Goal: Use online tool/utility: Utilize a website feature to perform a specific function

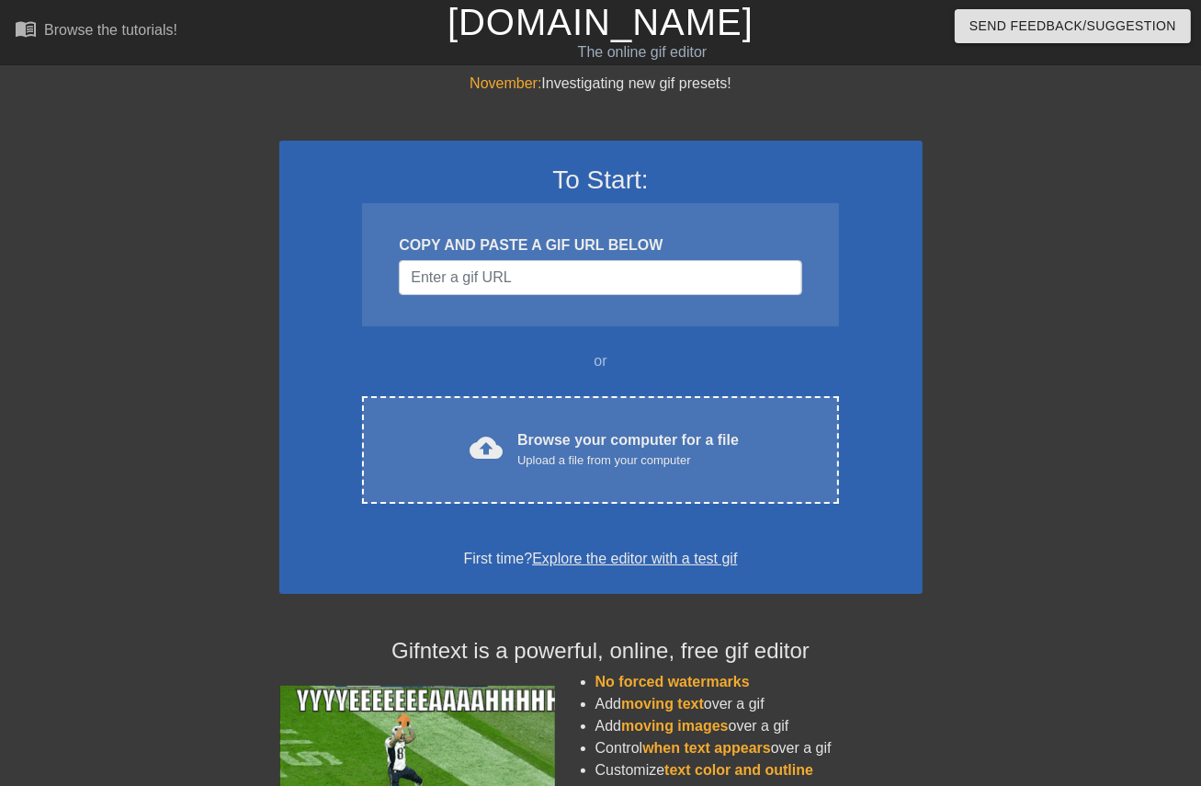
scroll to position [0, 17]
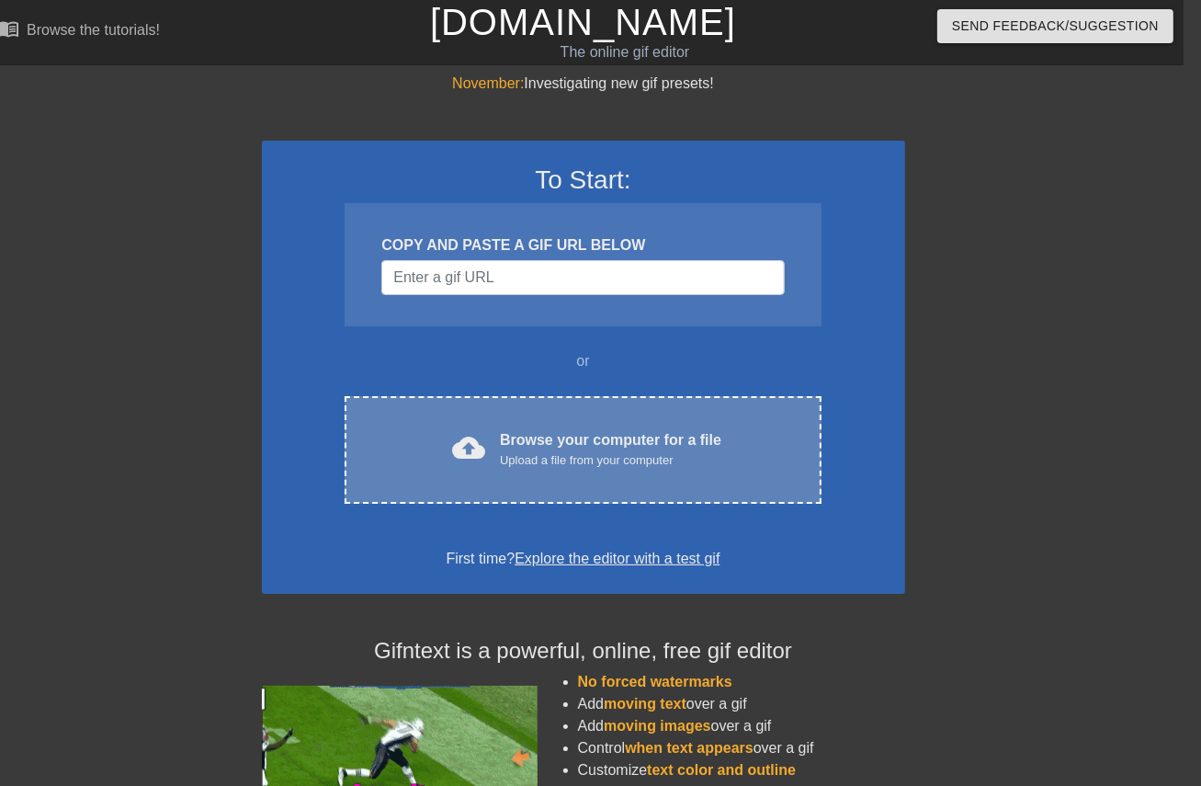
click at [618, 468] on div "Upload a file from your computer" at bounding box center [610, 460] width 221 height 18
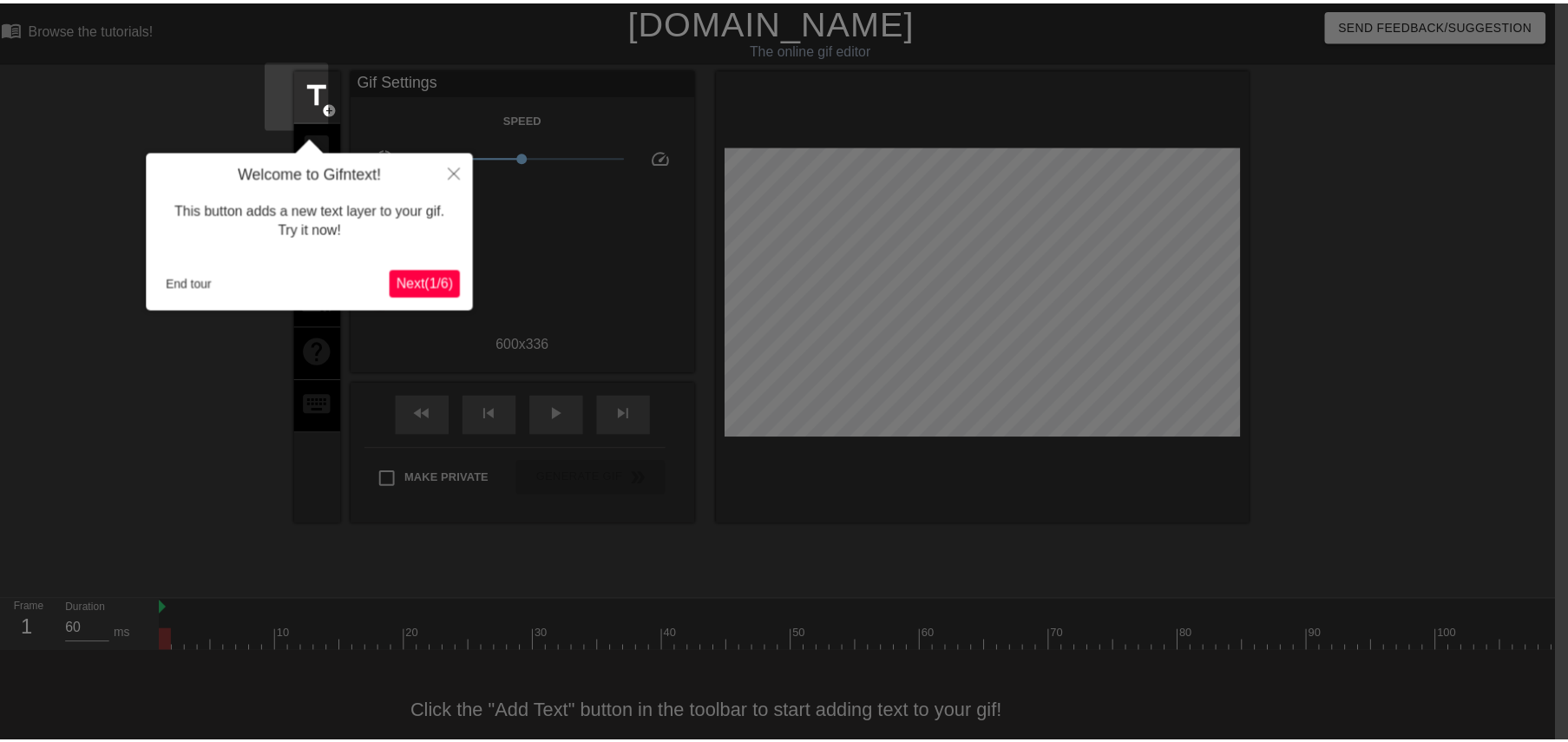
scroll to position [42, 13]
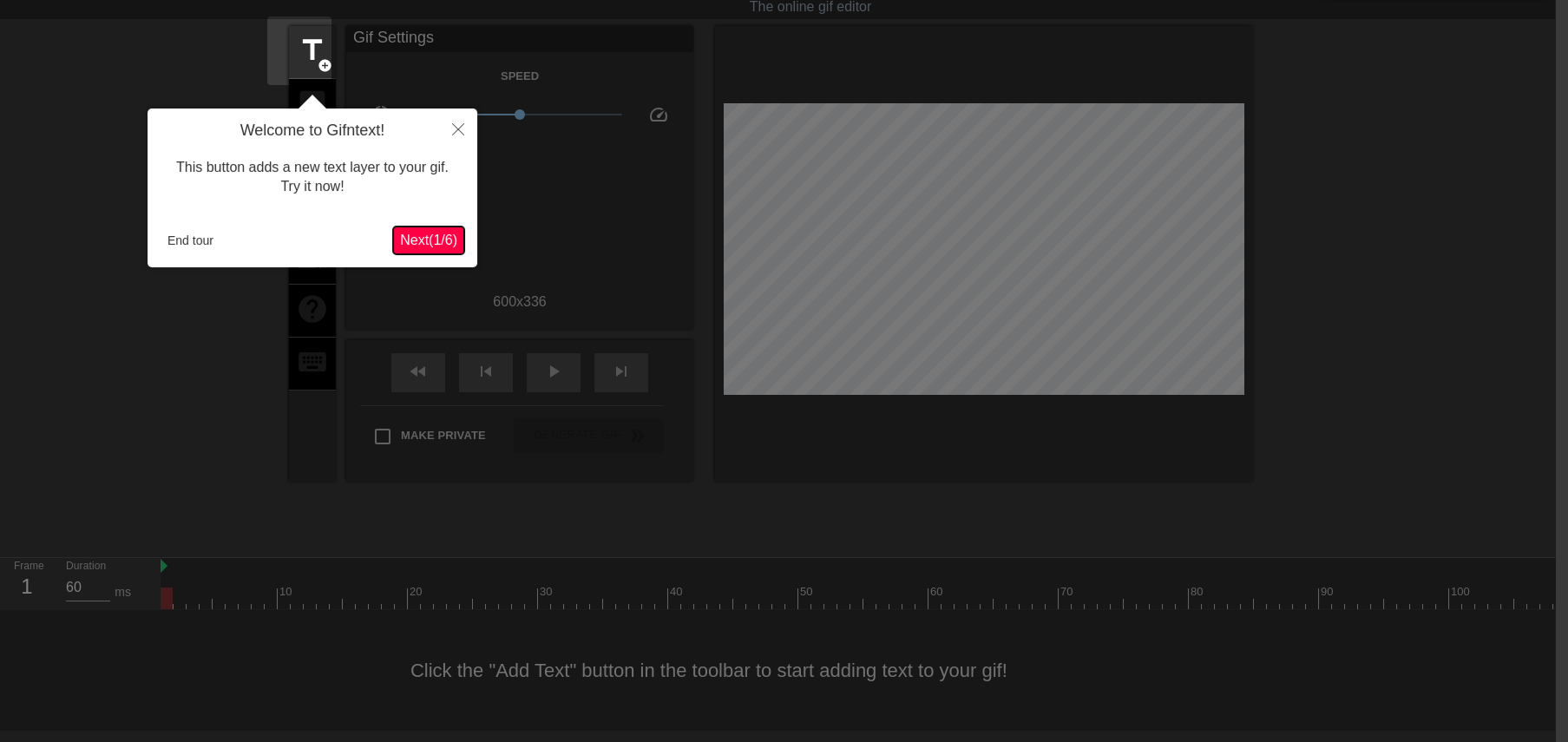
click at [420, 244] on span "Next ( 1 / 6 )" at bounding box center [429, 240] width 58 height 15
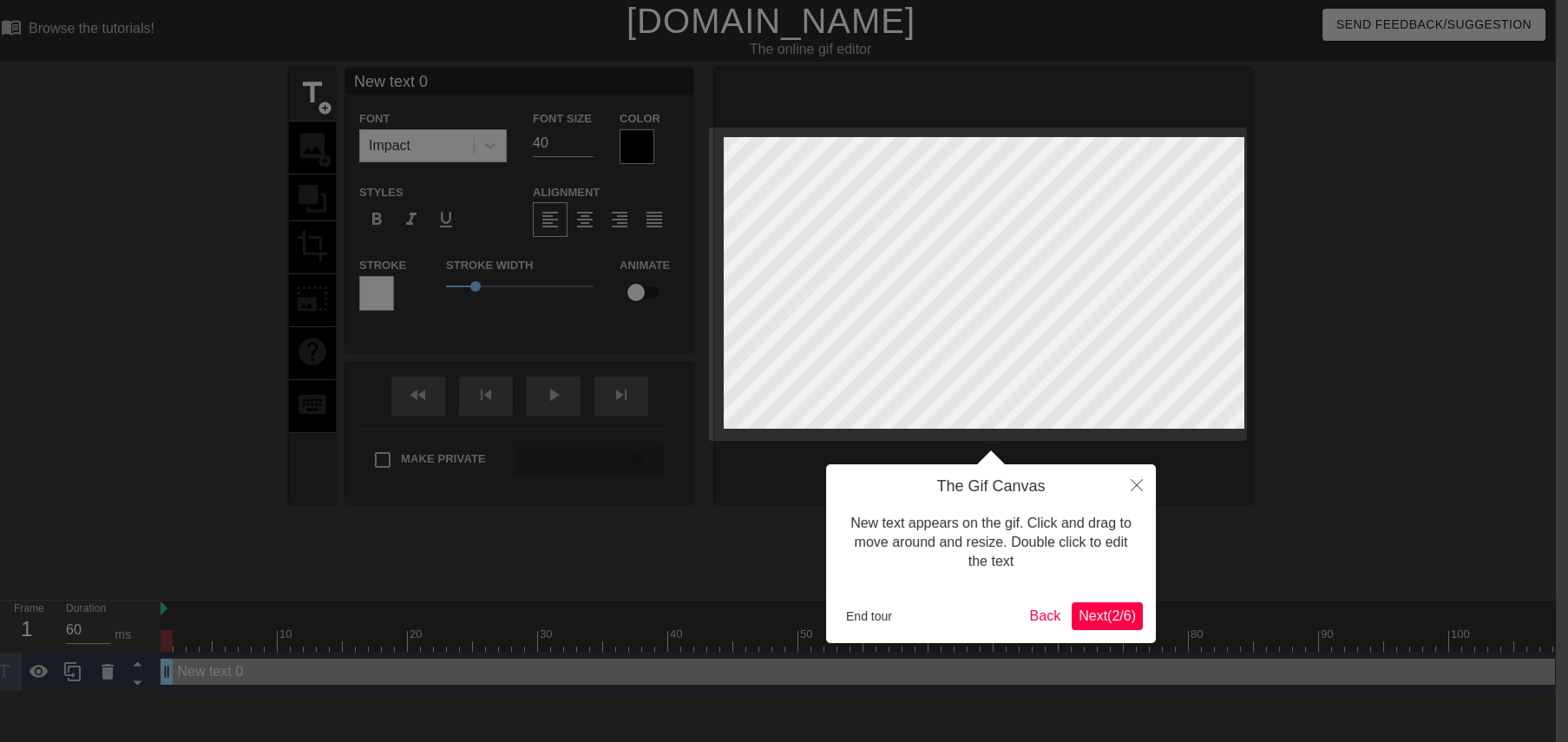
scroll to position [0, 13]
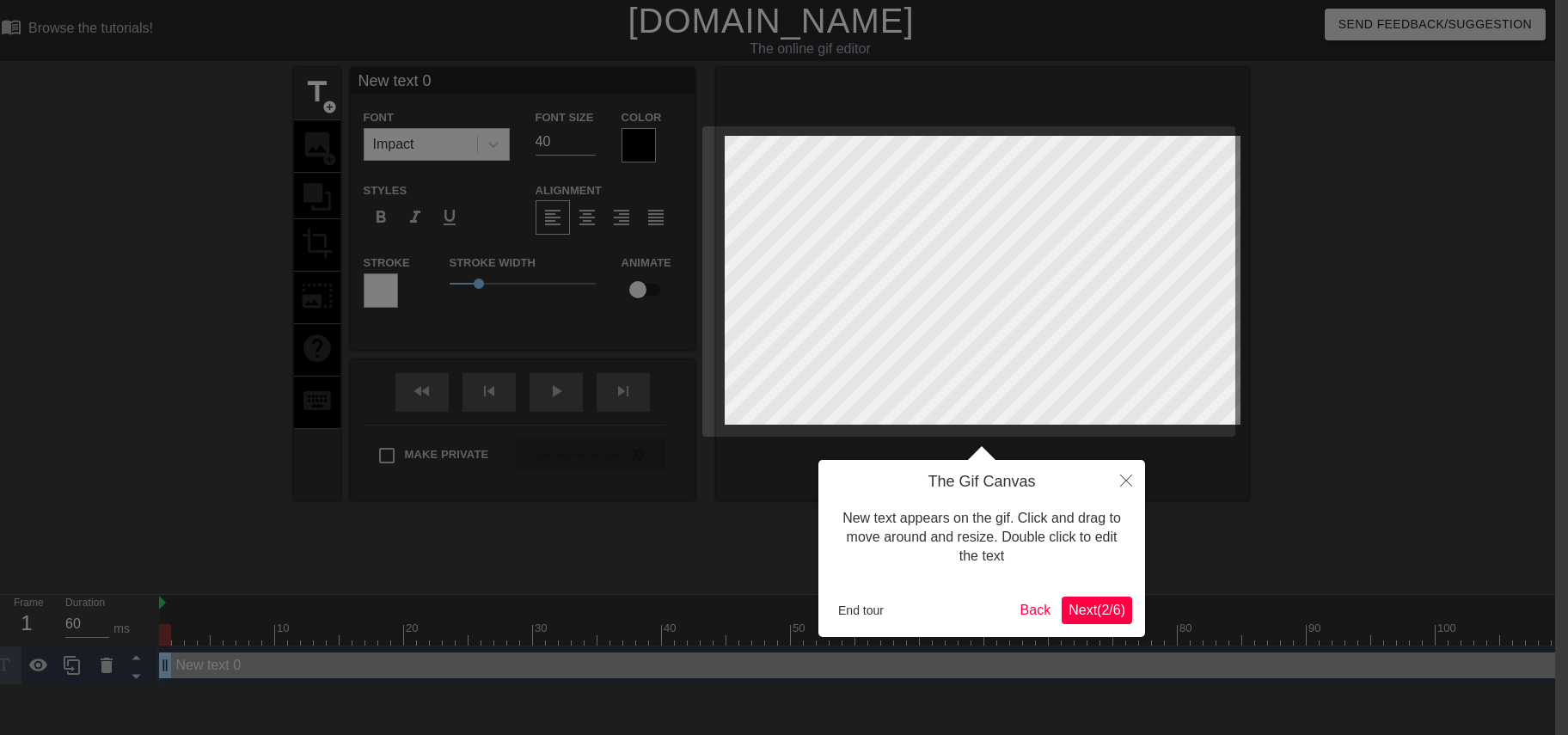
click at [416, 241] on div at bounding box center [771, 368] width 1568 height 735
click at [1123, 479] on icon "Close" at bounding box center [1125, 480] width 12 height 12
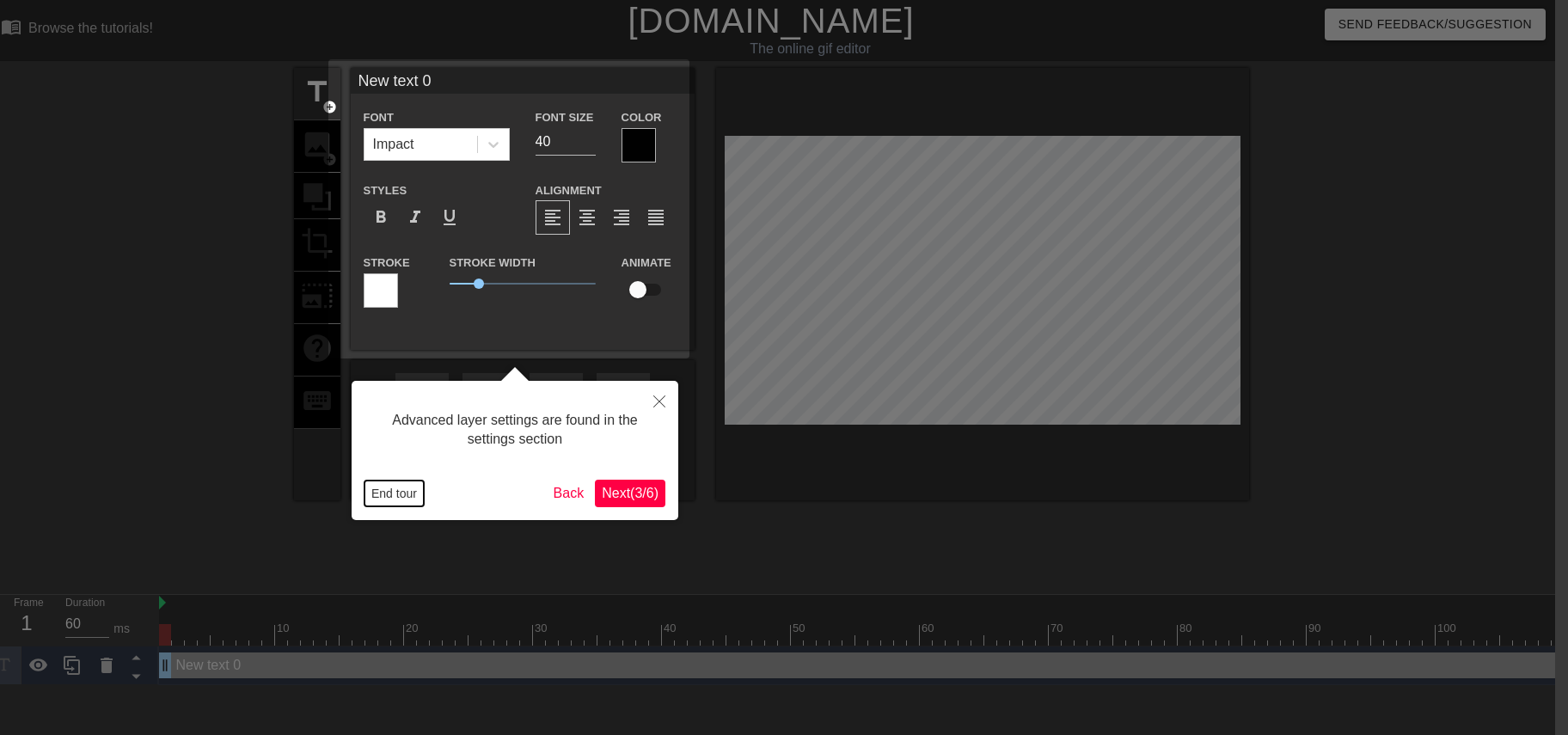
click at [406, 483] on button "End tour" at bounding box center [394, 494] width 59 height 26
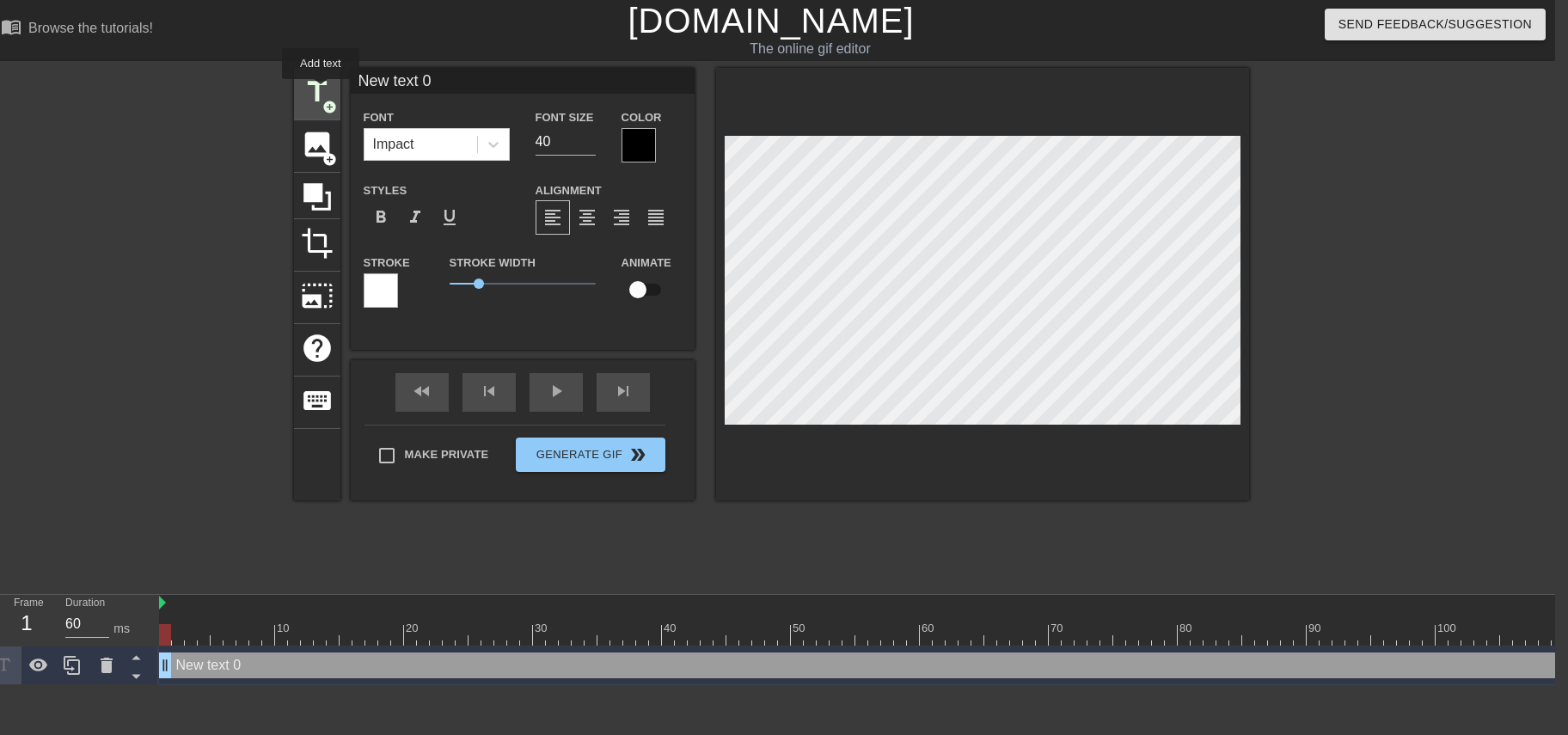
click at [318, 89] on span "title" at bounding box center [317, 92] width 33 height 33
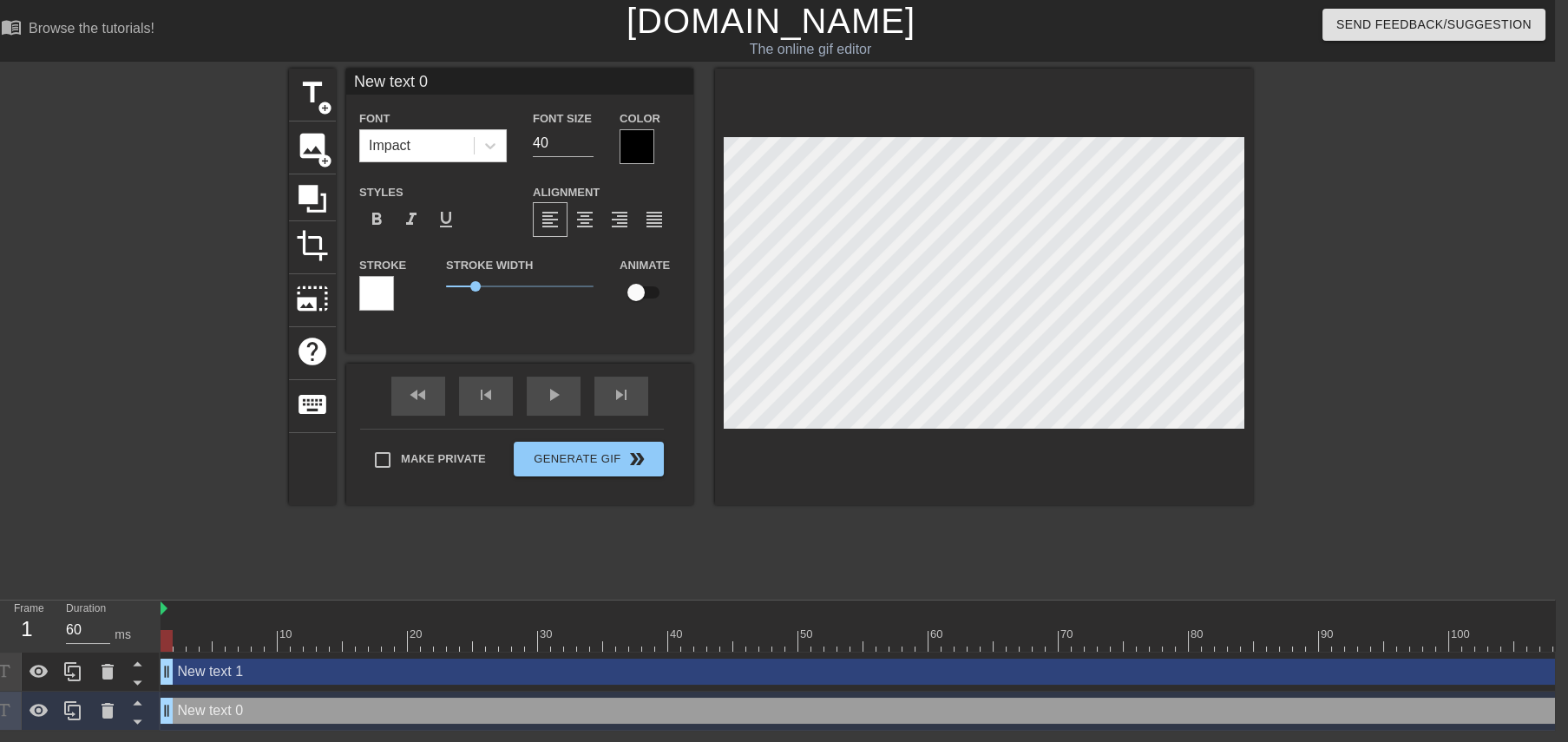
type input "New text 1"
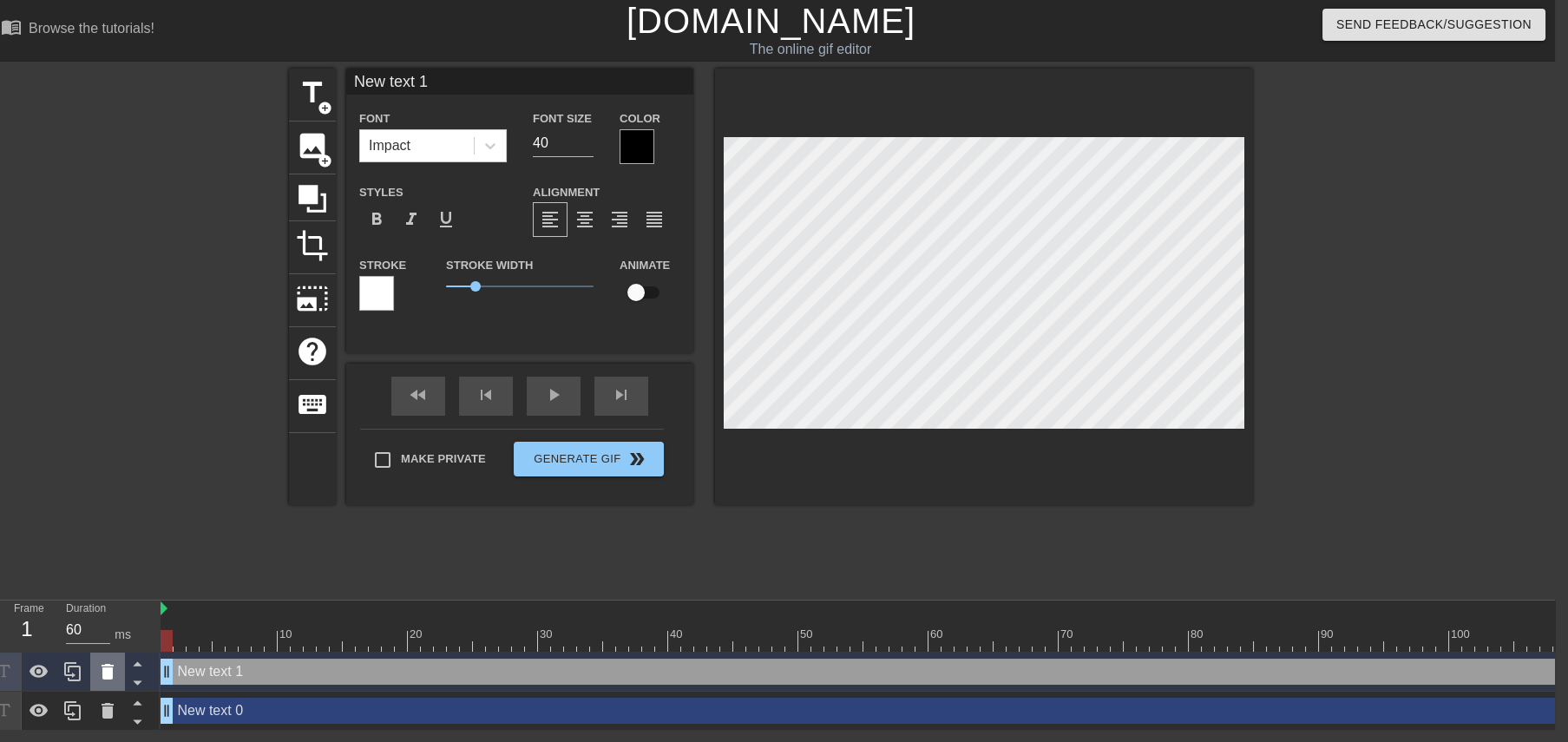
click at [112, 671] on icon at bounding box center [107, 671] width 12 height 16
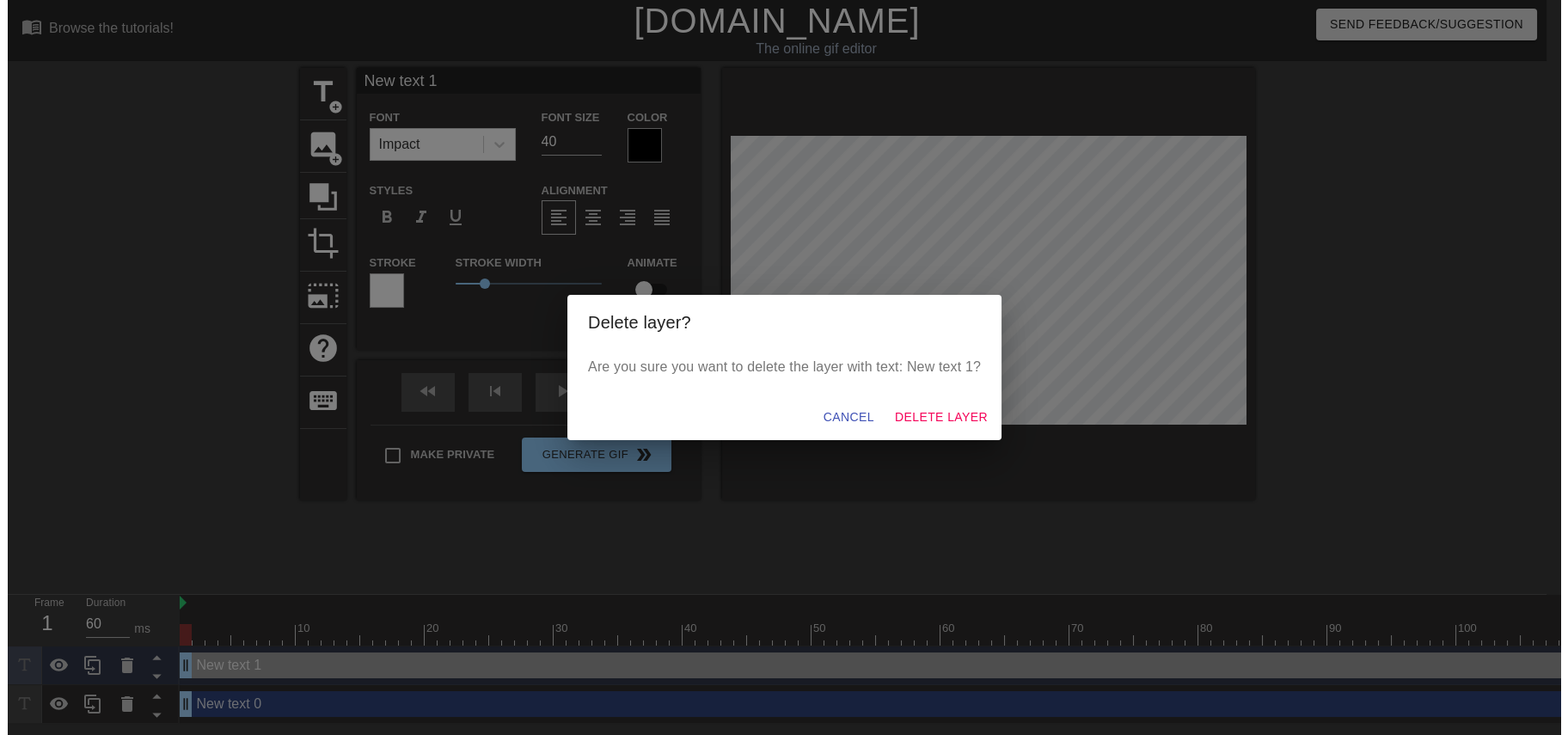
scroll to position [0, 0]
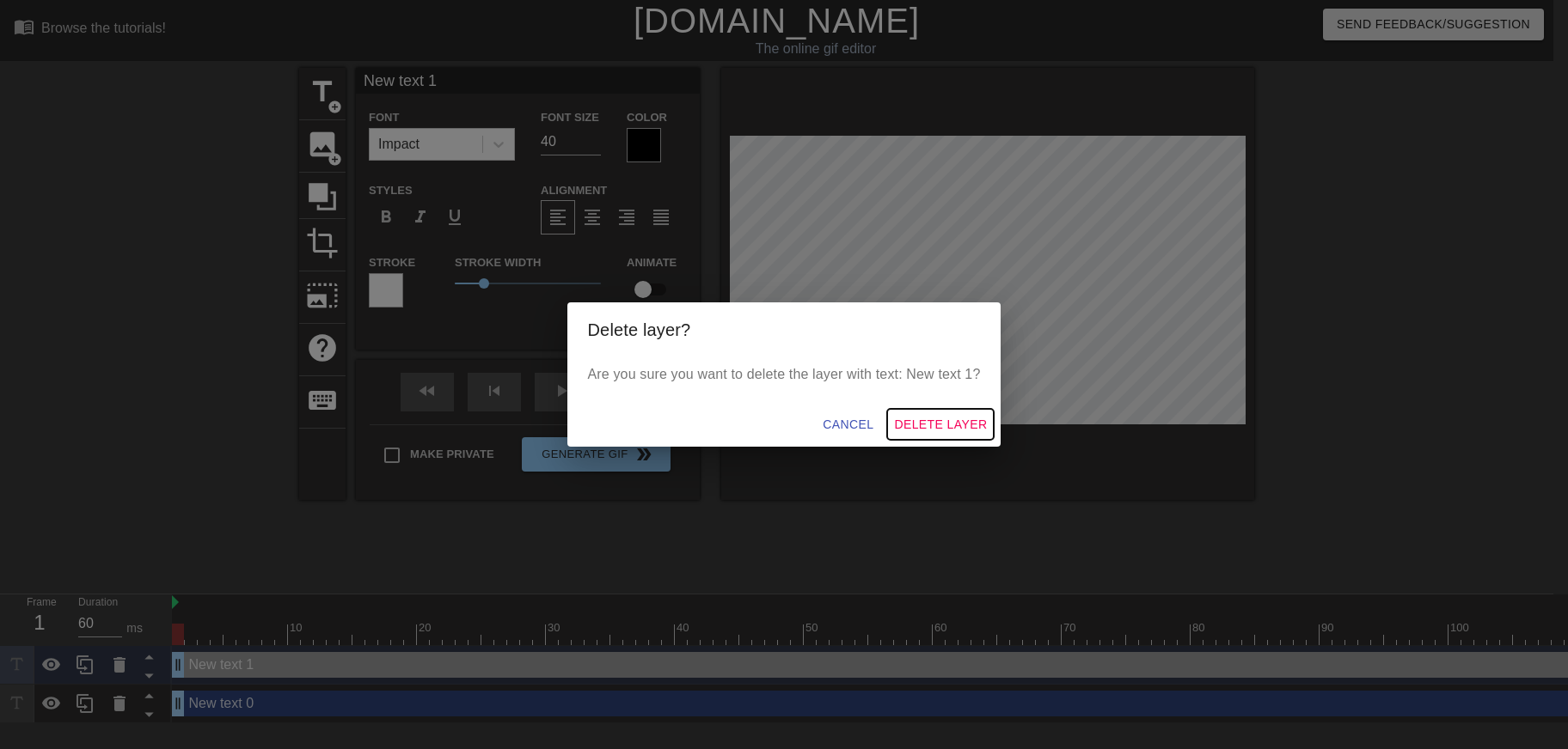
click at [969, 420] on span "Delete Layer" at bounding box center [939, 425] width 93 height 22
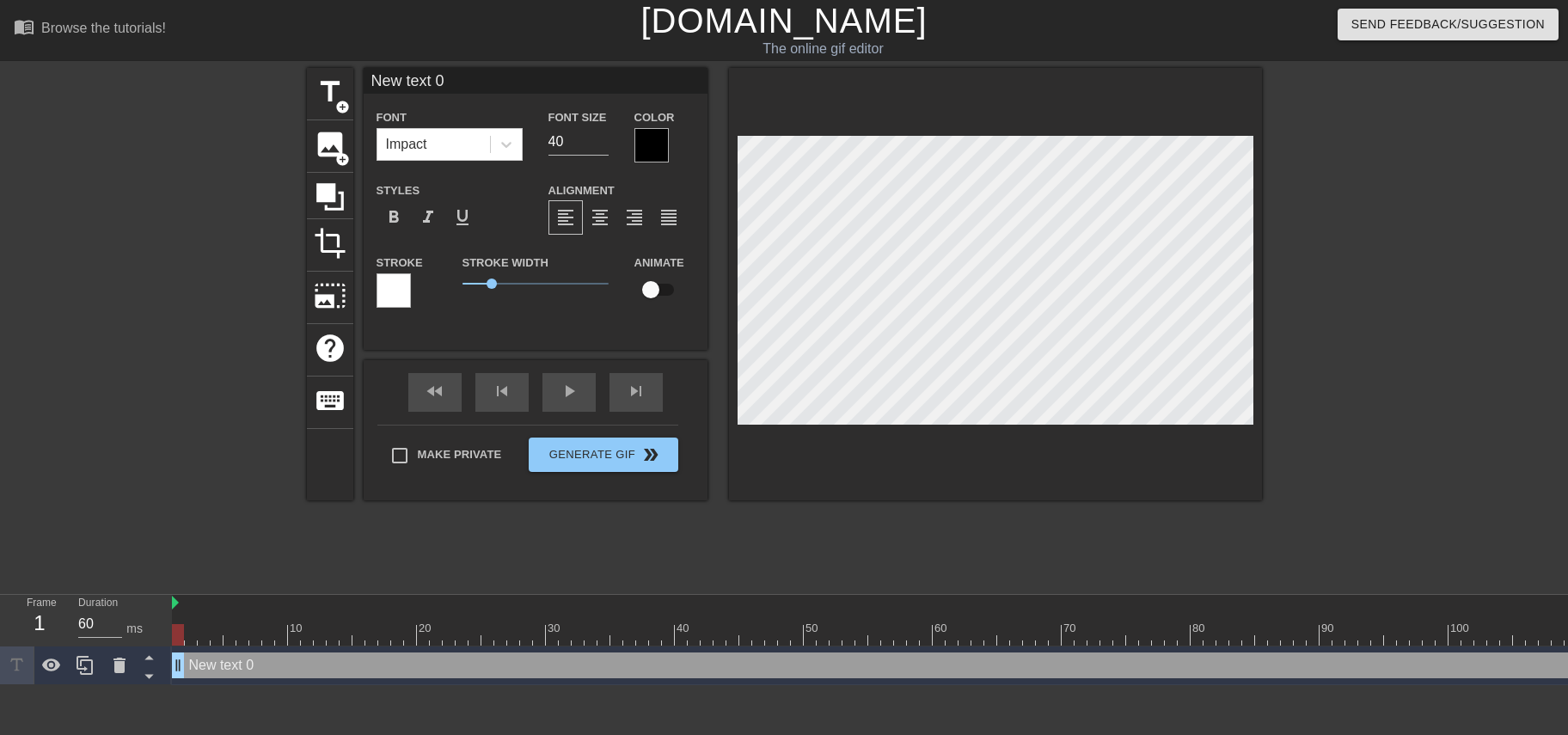
click at [640, 150] on div at bounding box center [651, 145] width 35 height 35
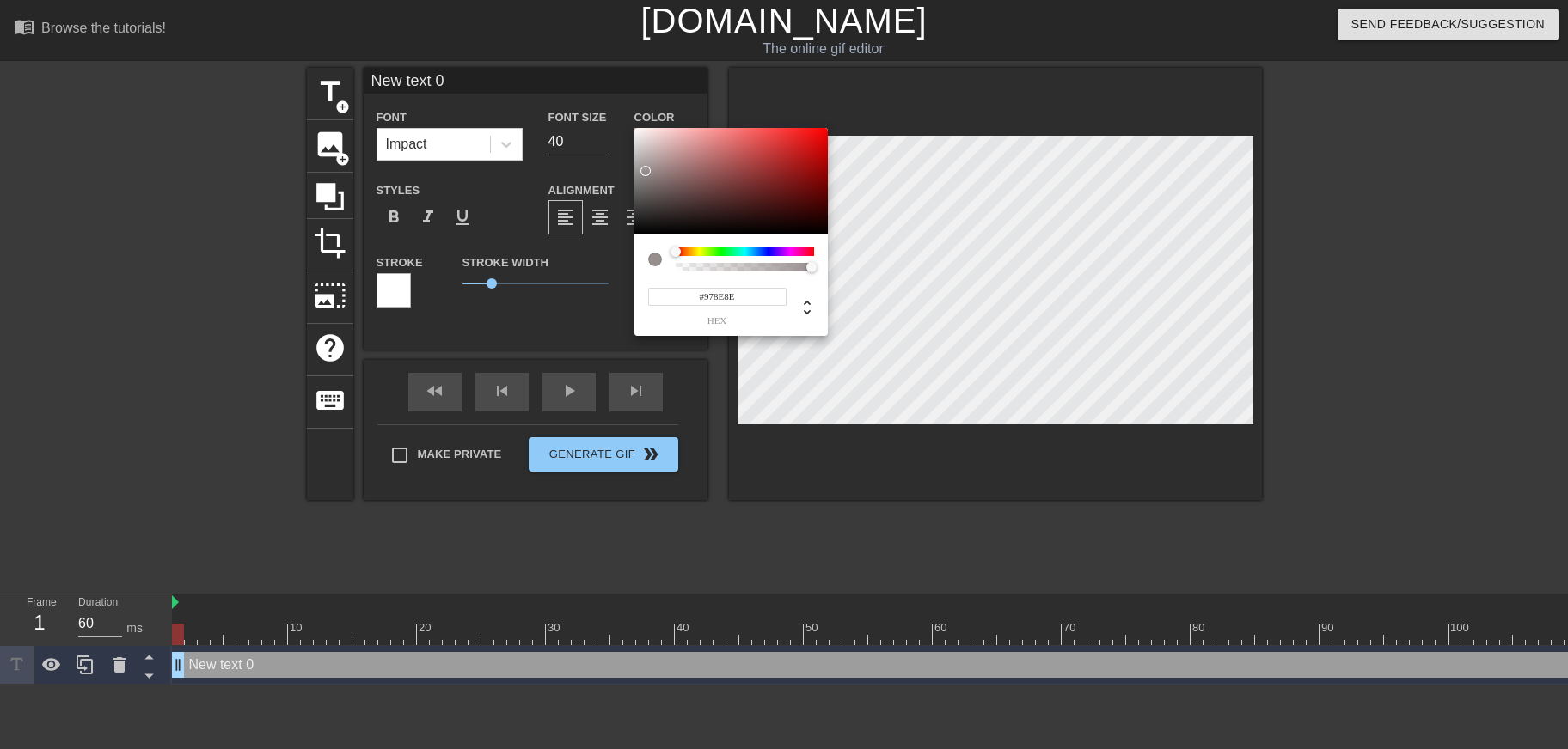
type input "#FFFFFF"
drag, startPoint x: 665, startPoint y: 187, endPoint x: 487, endPoint y: -34, distance: 283.8
click at [634, 128] on div at bounding box center [731, 181] width 194 height 107
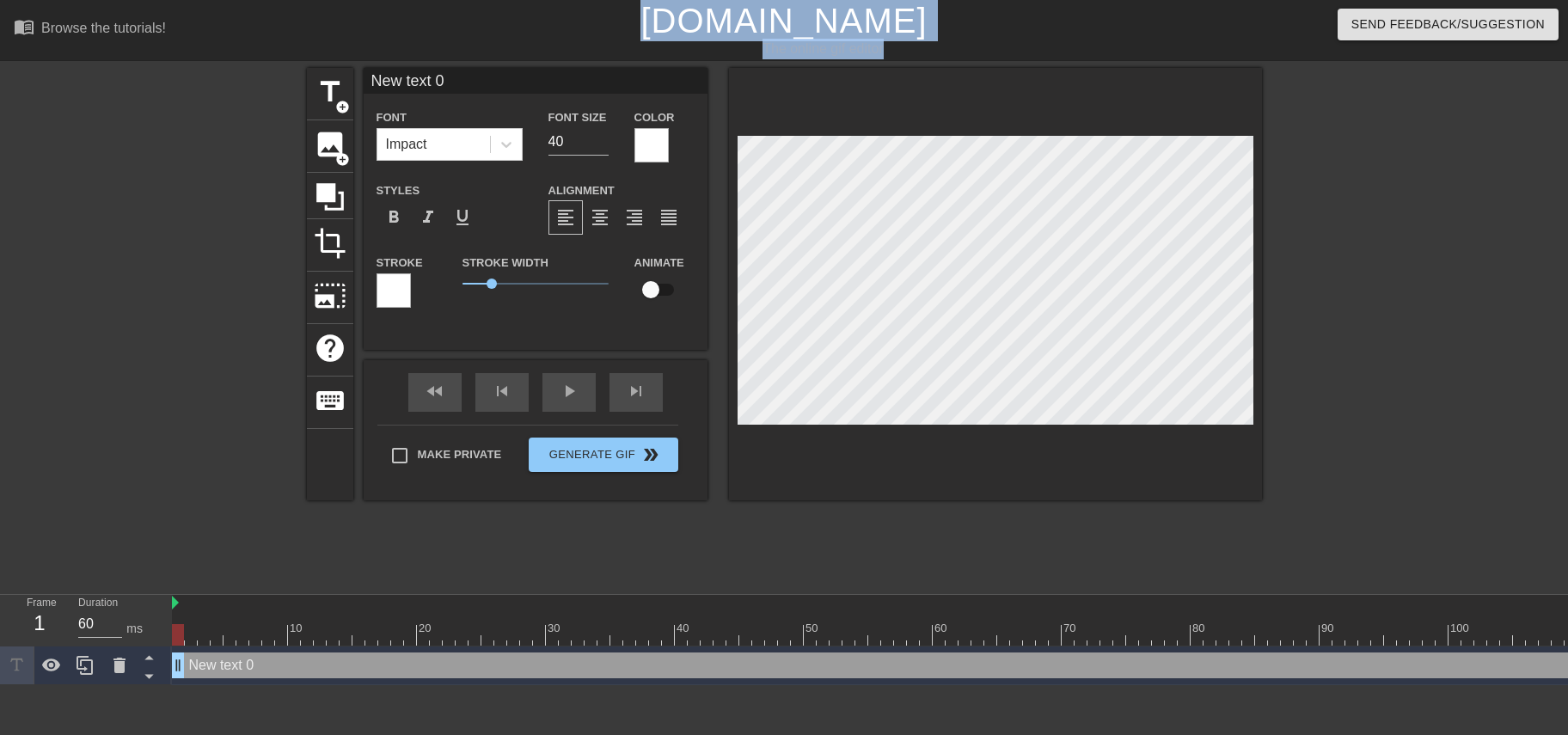
click at [375, 281] on div "Stroke" at bounding box center [407, 287] width 86 height 71
click at [397, 286] on div at bounding box center [393, 290] width 35 height 35
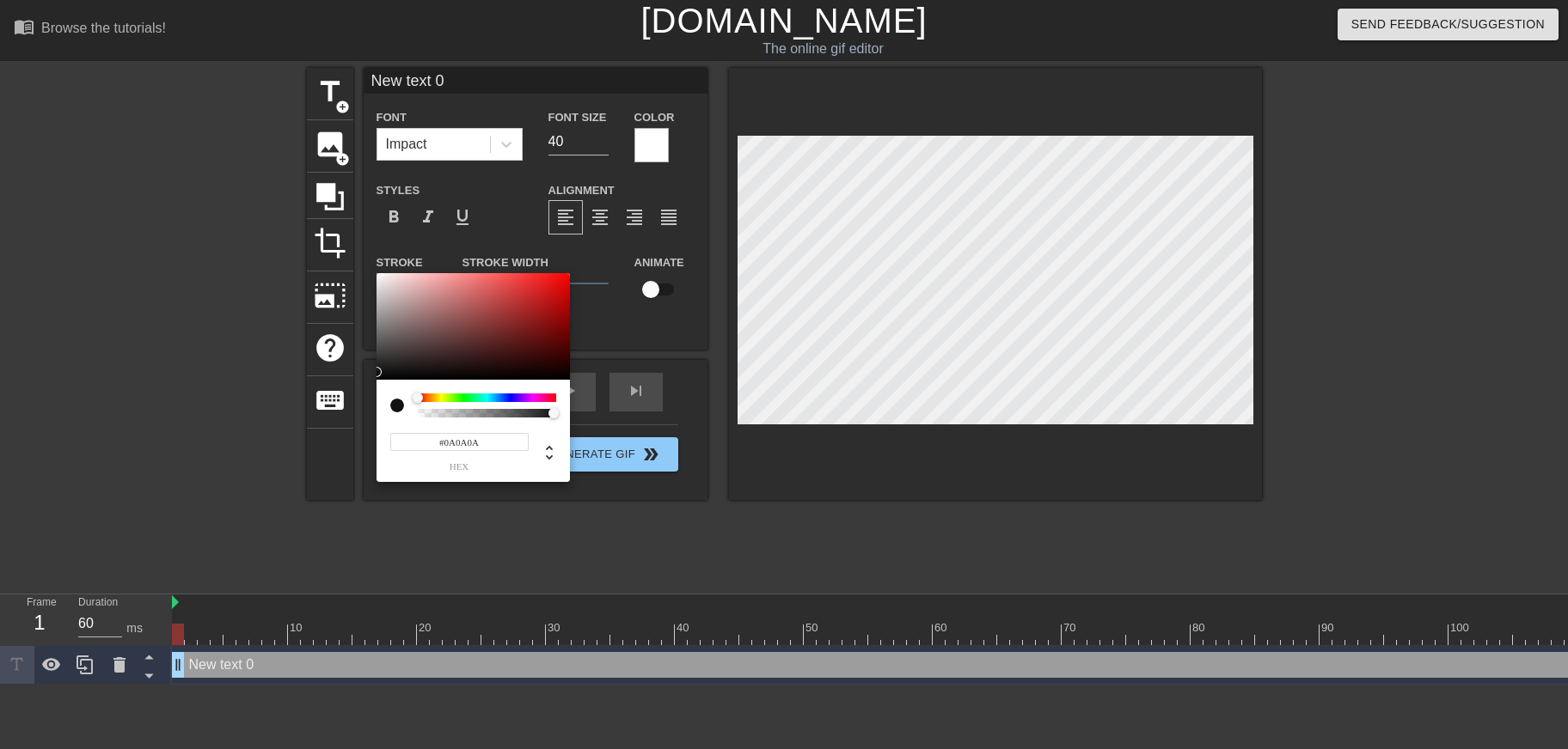
type input "#000000"
drag, startPoint x: 510, startPoint y: 293, endPoint x: 173, endPoint y: 454, distance: 373.5
click at [376, 380] on div at bounding box center [472, 326] width 194 height 107
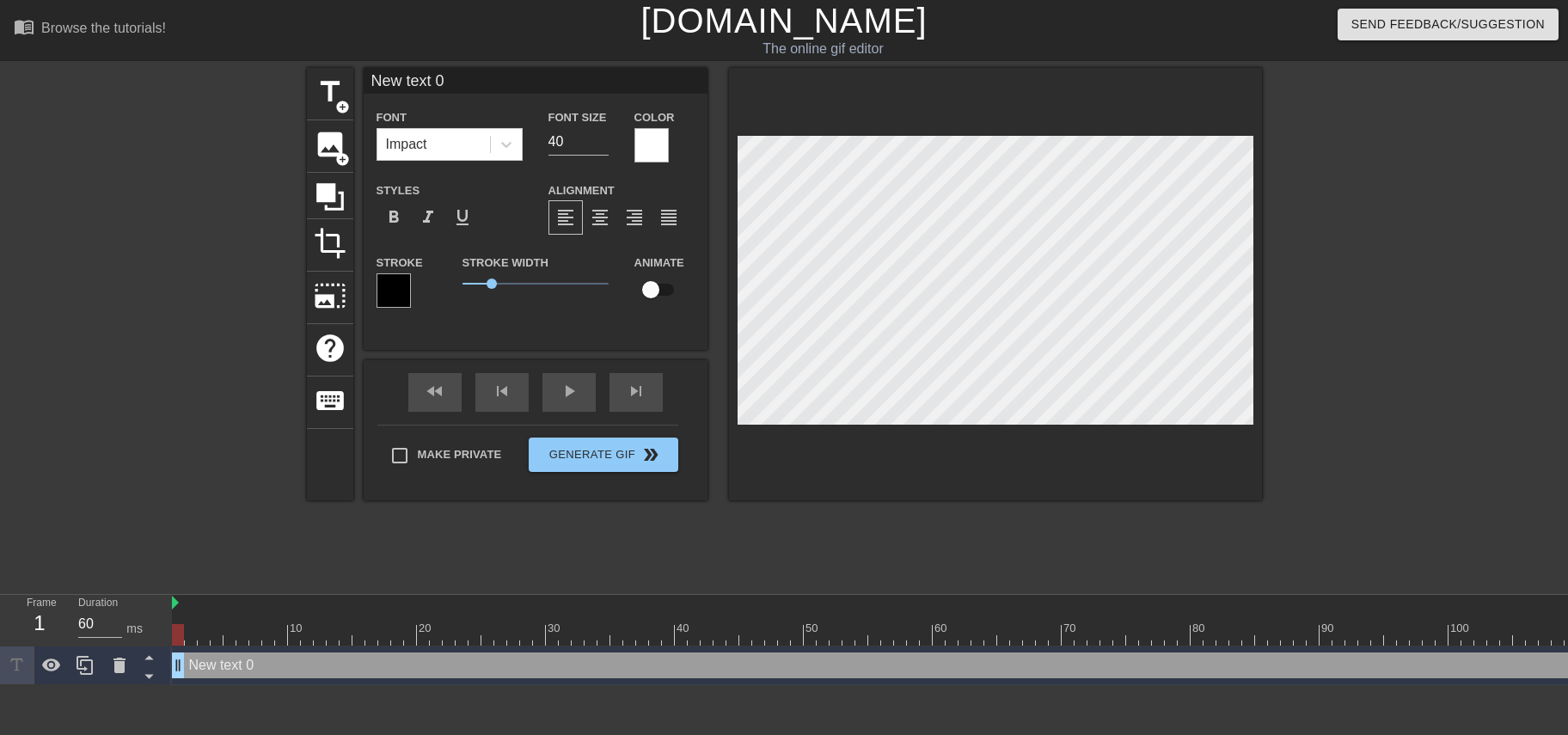
scroll to position [0, 2]
type input "[PERSON_NAME]"
type textarea "[PERSON_NAME]"
type input "Ко"
type textarea "Ко"
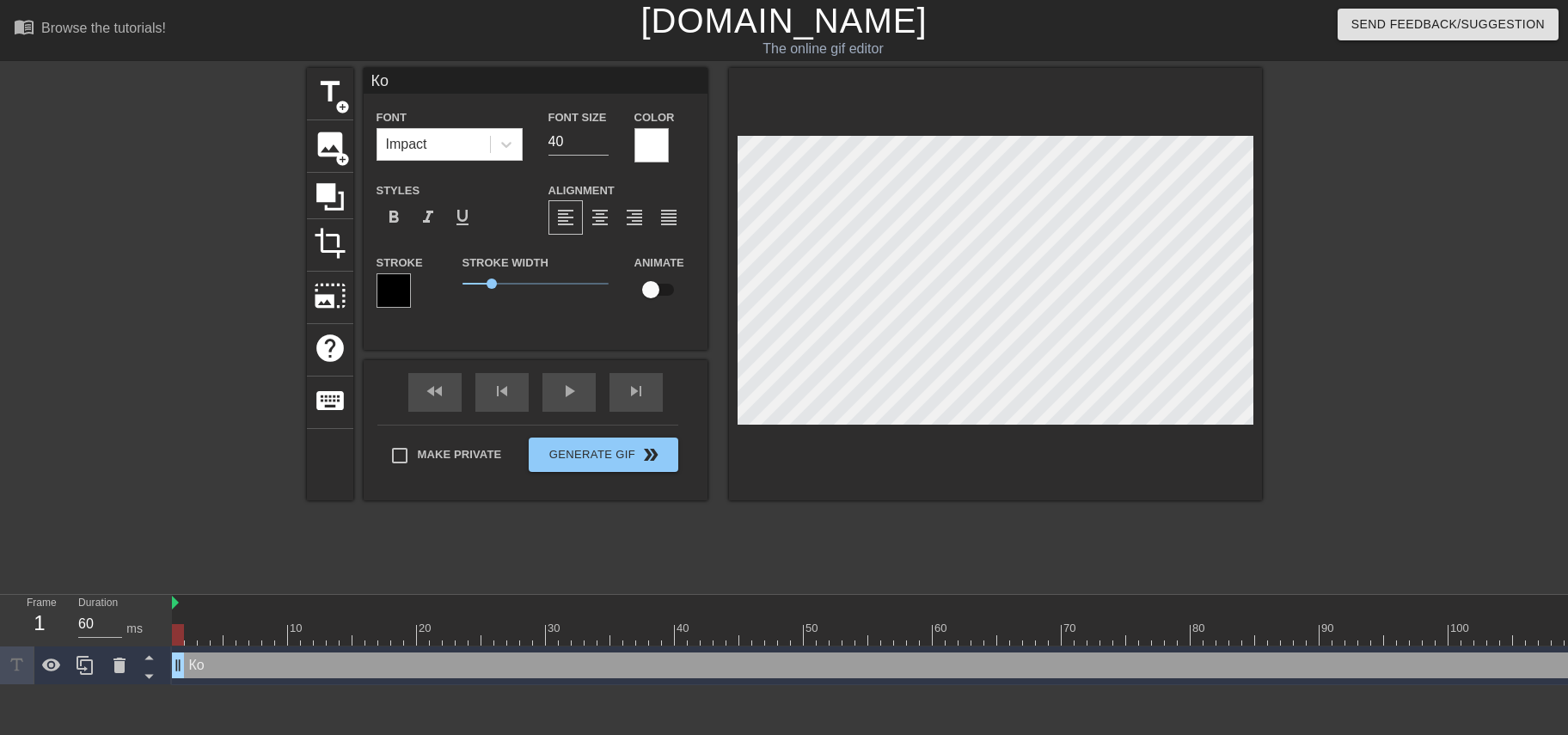
type input "Ког"
type textarea "Ког"
type input "Когд"
type textarea "Когд"
type input "Когда"
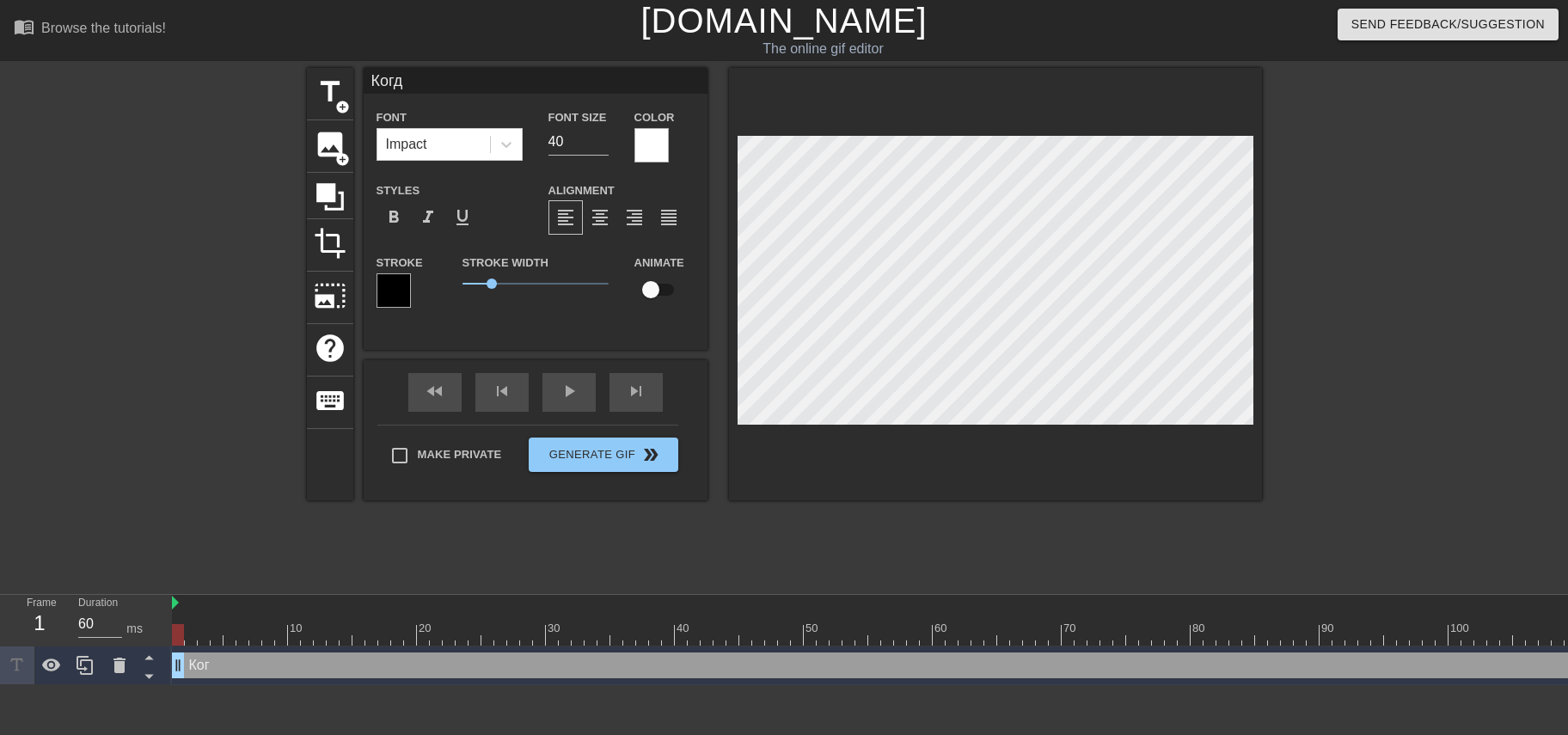
type textarea "Когда"
type input "Когда"
type textarea "Когда"
type input "Когда с"
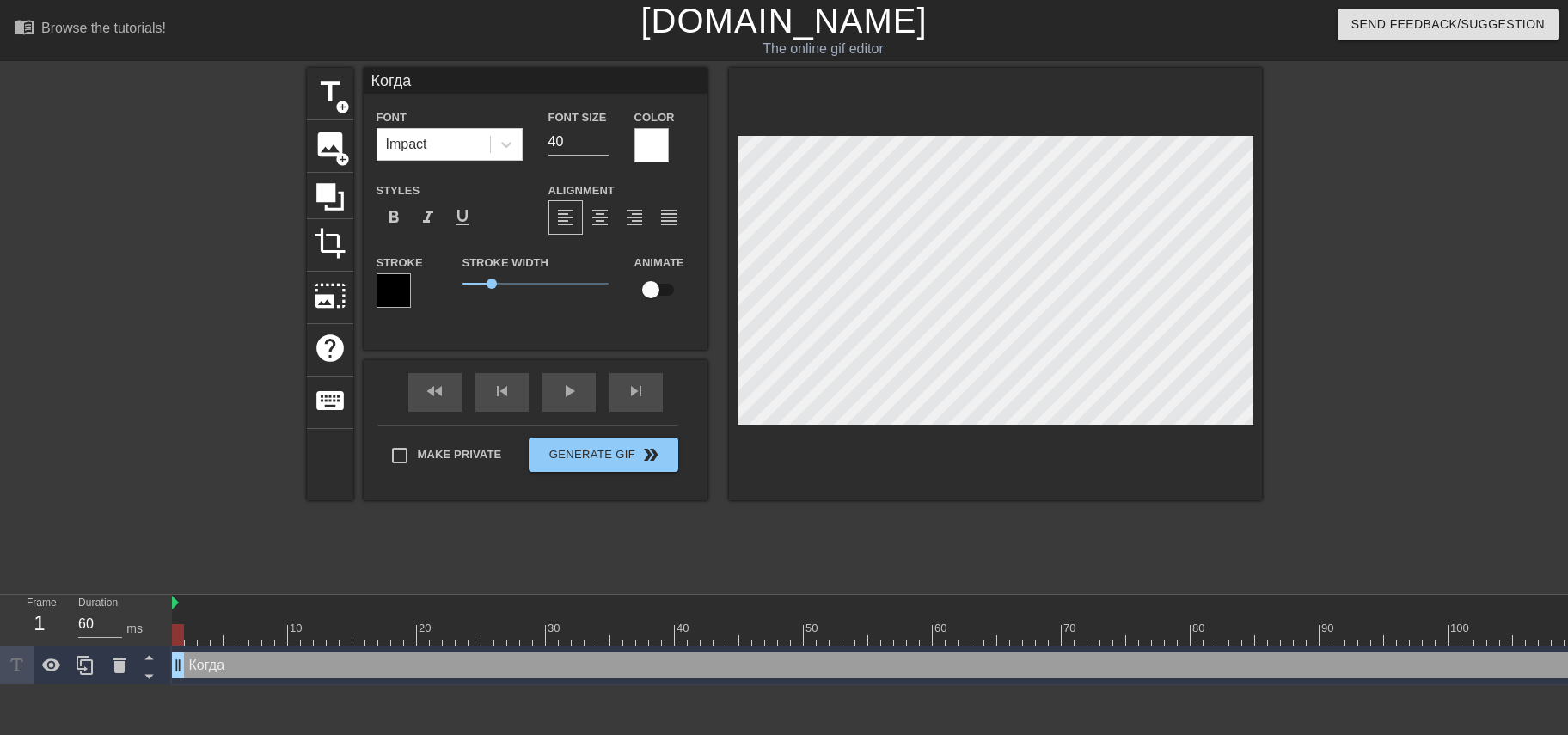
type textarea "Когда с"
type input "Когда с"
type textarea "Когда с"
type input "Когда с к"
type textarea "Когда с к"
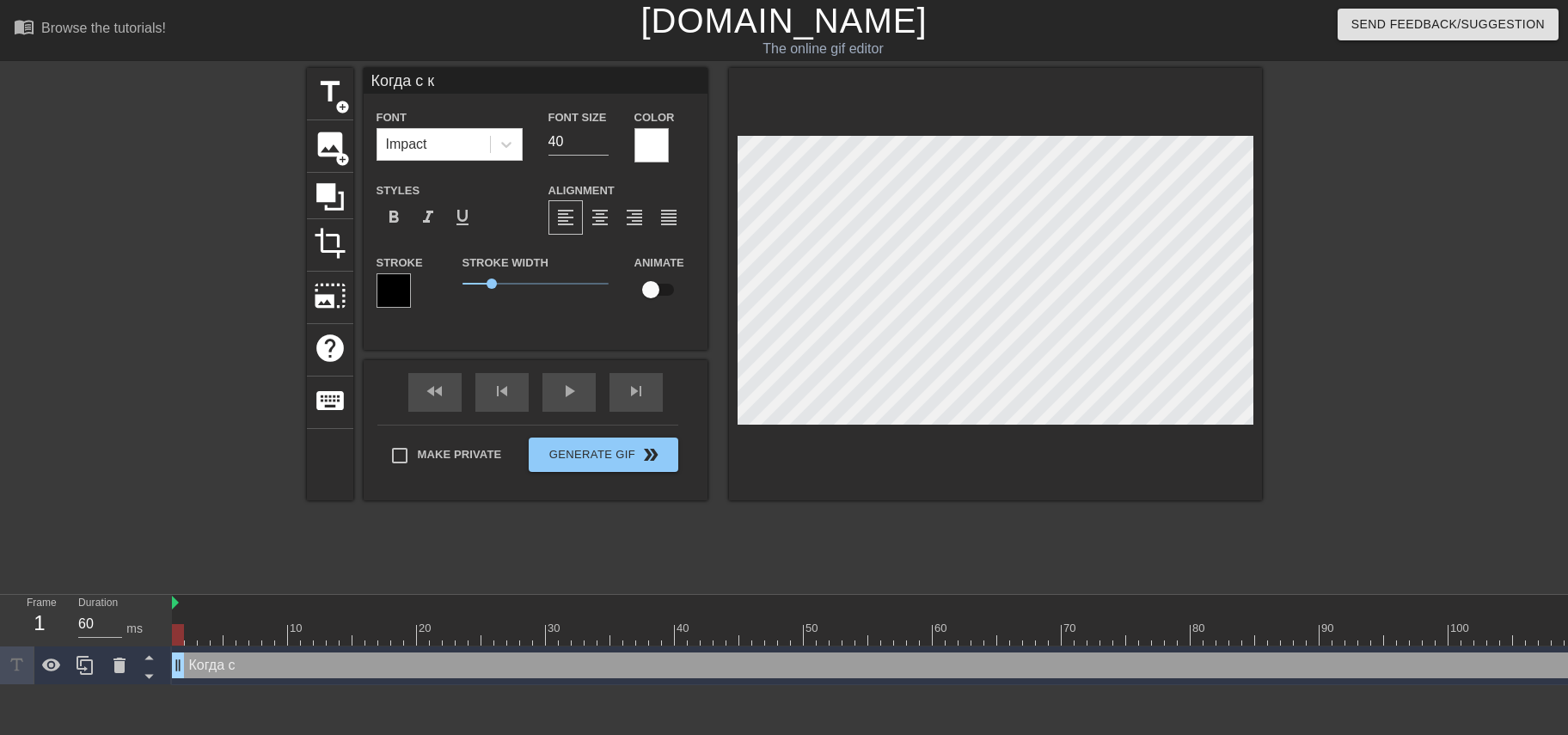
type input "Когда с ке"
type textarea "Когда с ке"
type input "Когда с [PERSON_NAME]"
type textarea "Когда с [PERSON_NAME]"
type input "Когда с кент"
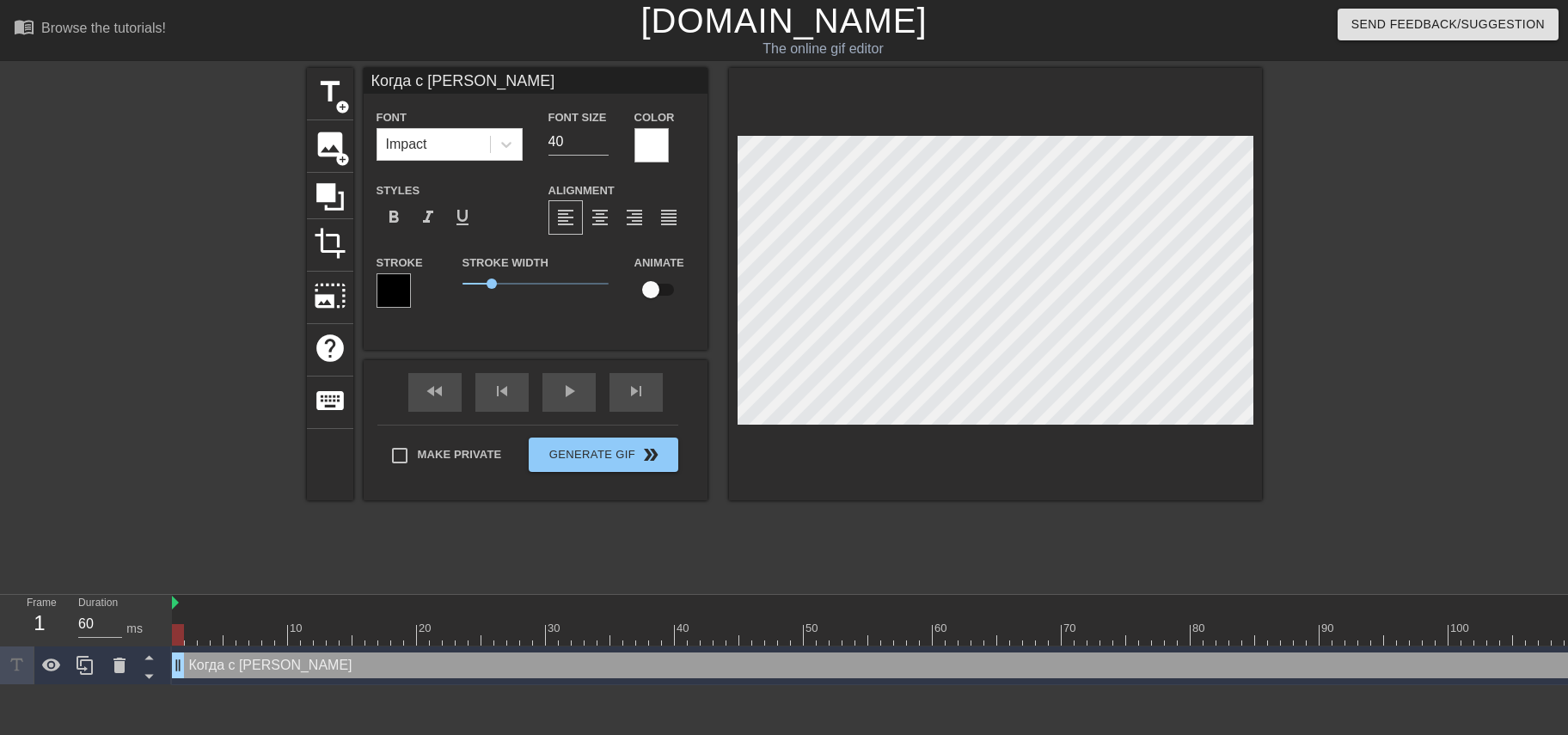
type textarea "Когда с кент"
type input "Когда с кенто"
type textarea "Когда с кенто"
type input "Когда с кентом"
type textarea "Когда с кентом"
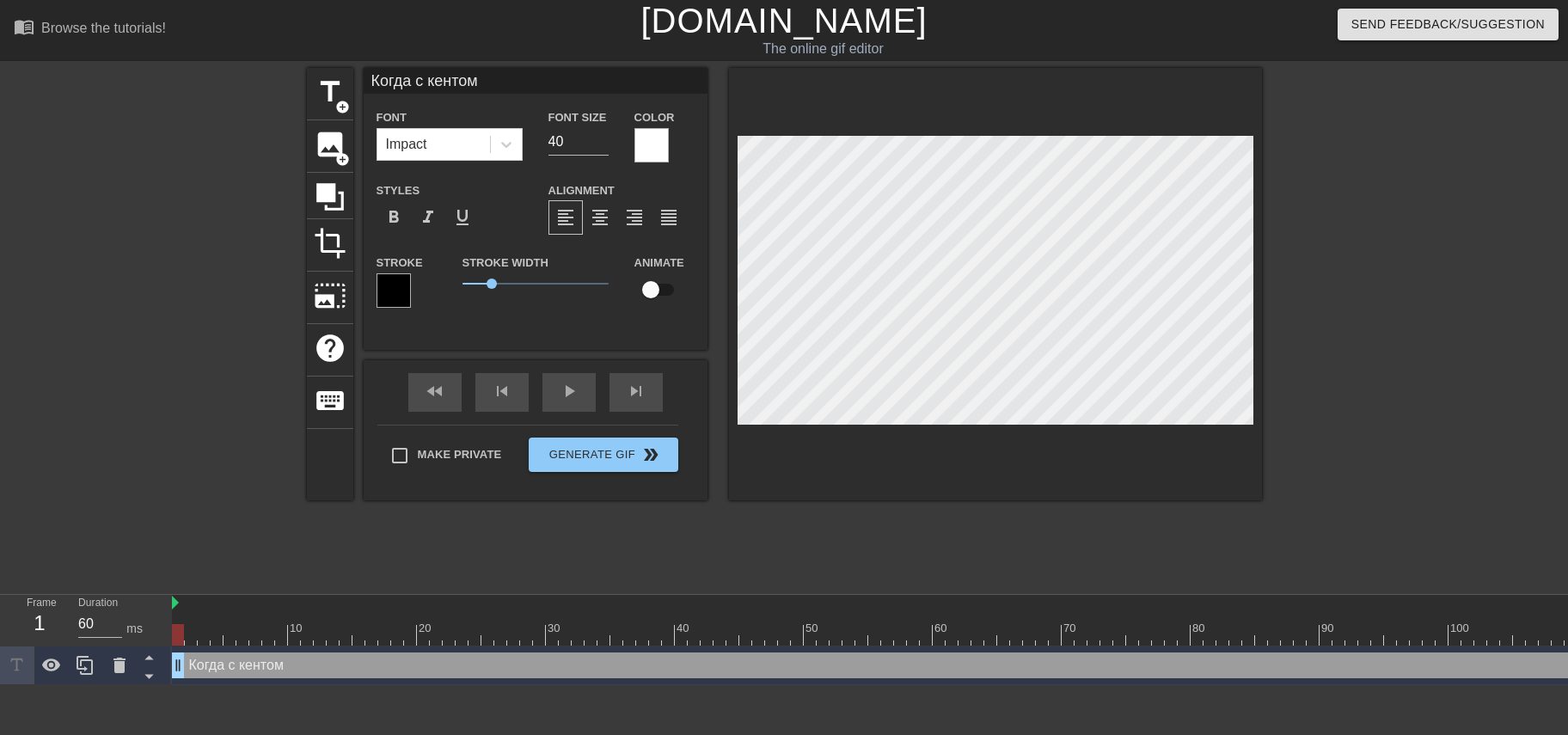
type input "Когда с кентом"
type textarea "Когда с кентом"
type input "Когда с кентом р"
type textarea "Когда с кентом р"
type input "Когда с кентом рж"
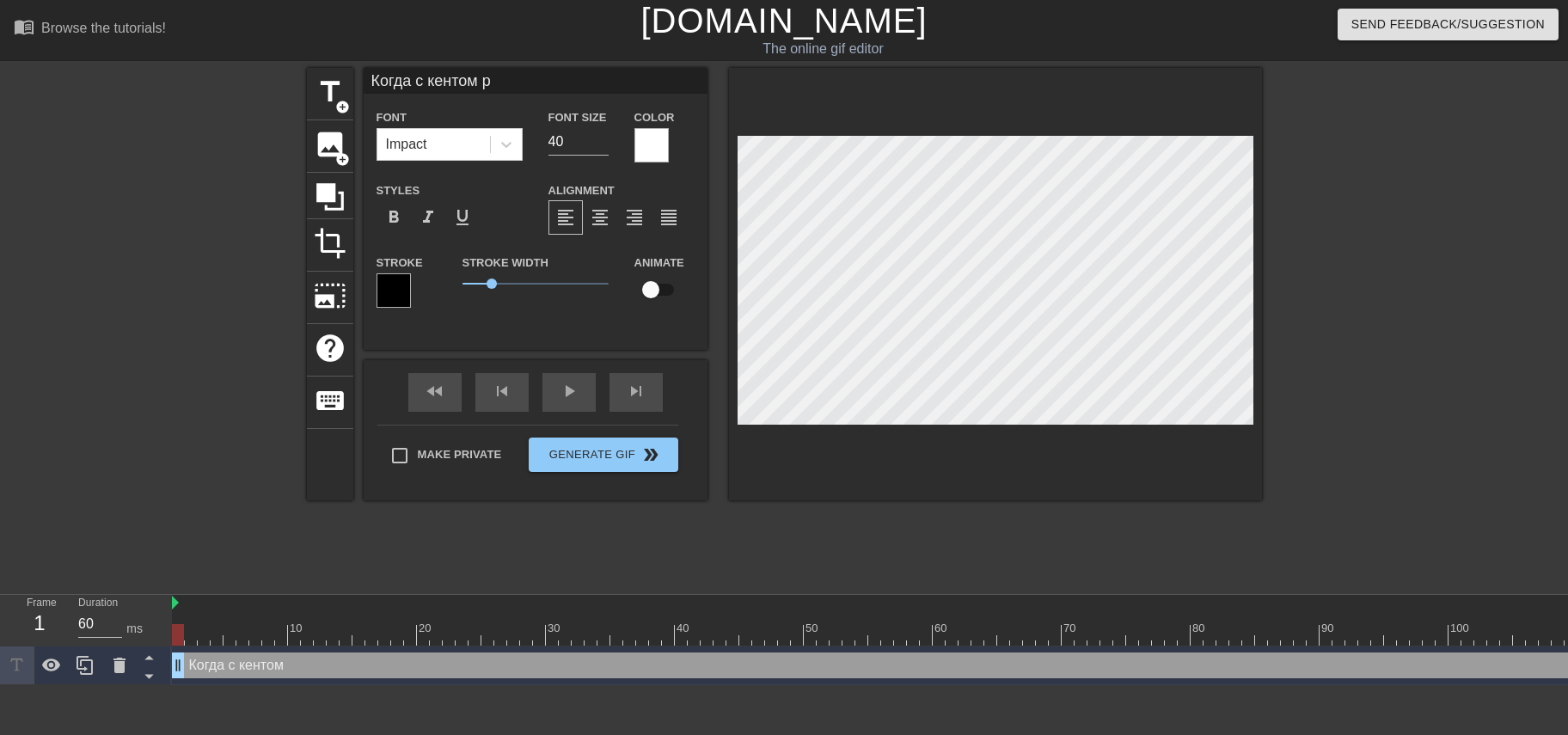
type textarea "Когда с кентом рж"
type input "Когда с кентом ржа"
type textarea "Когда с кентом ржа"
type input "Когда с [PERSON_NAME] ржал"
type textarea "Когда с [PERSON_NAME] ржал"
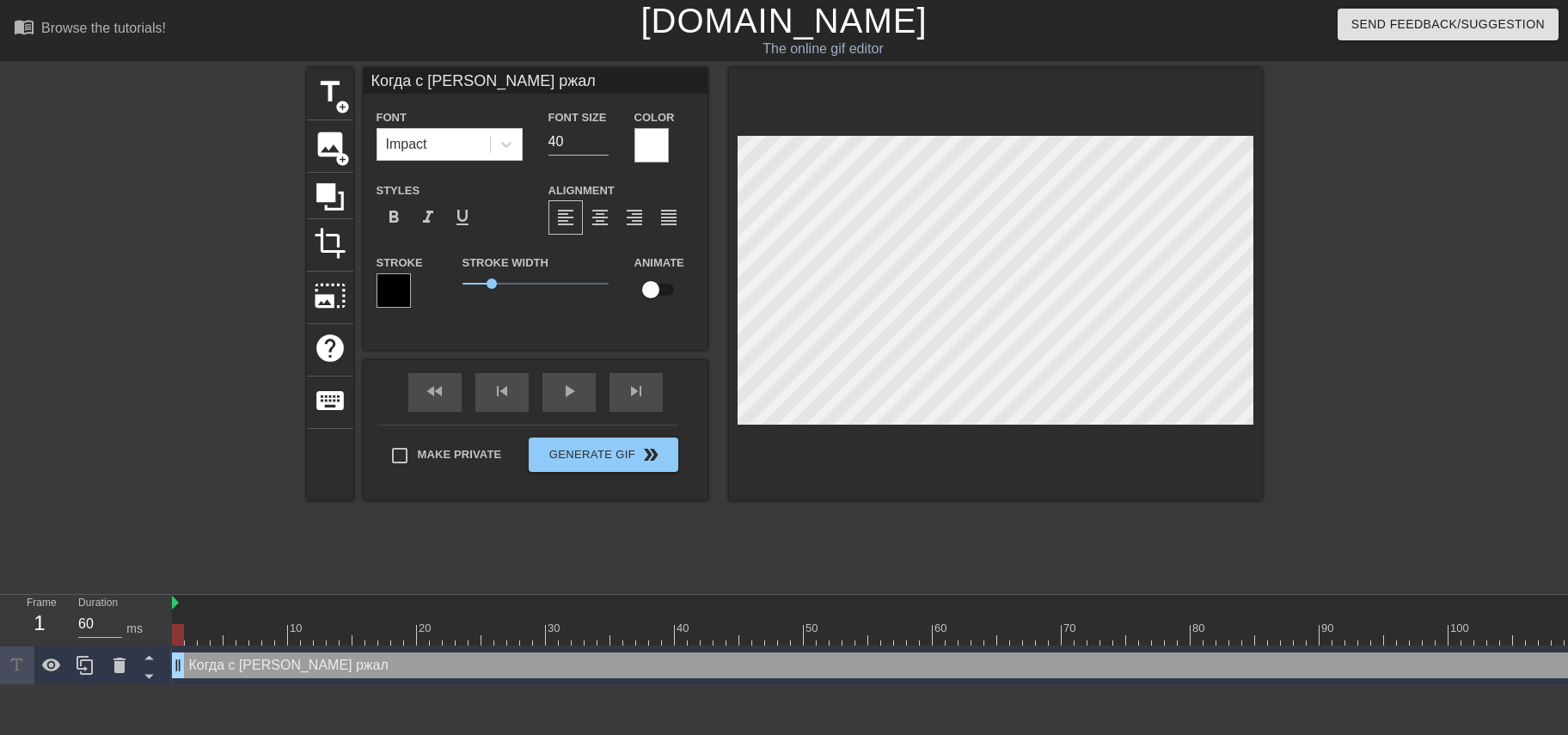
type input "Когда с кентом ржали"
type textarea "Когда с кентом ржали"
type input "Когда с кентом ржали"
type textarea "Когда с кентом ржали"
type input "Когда с кентом ржали"
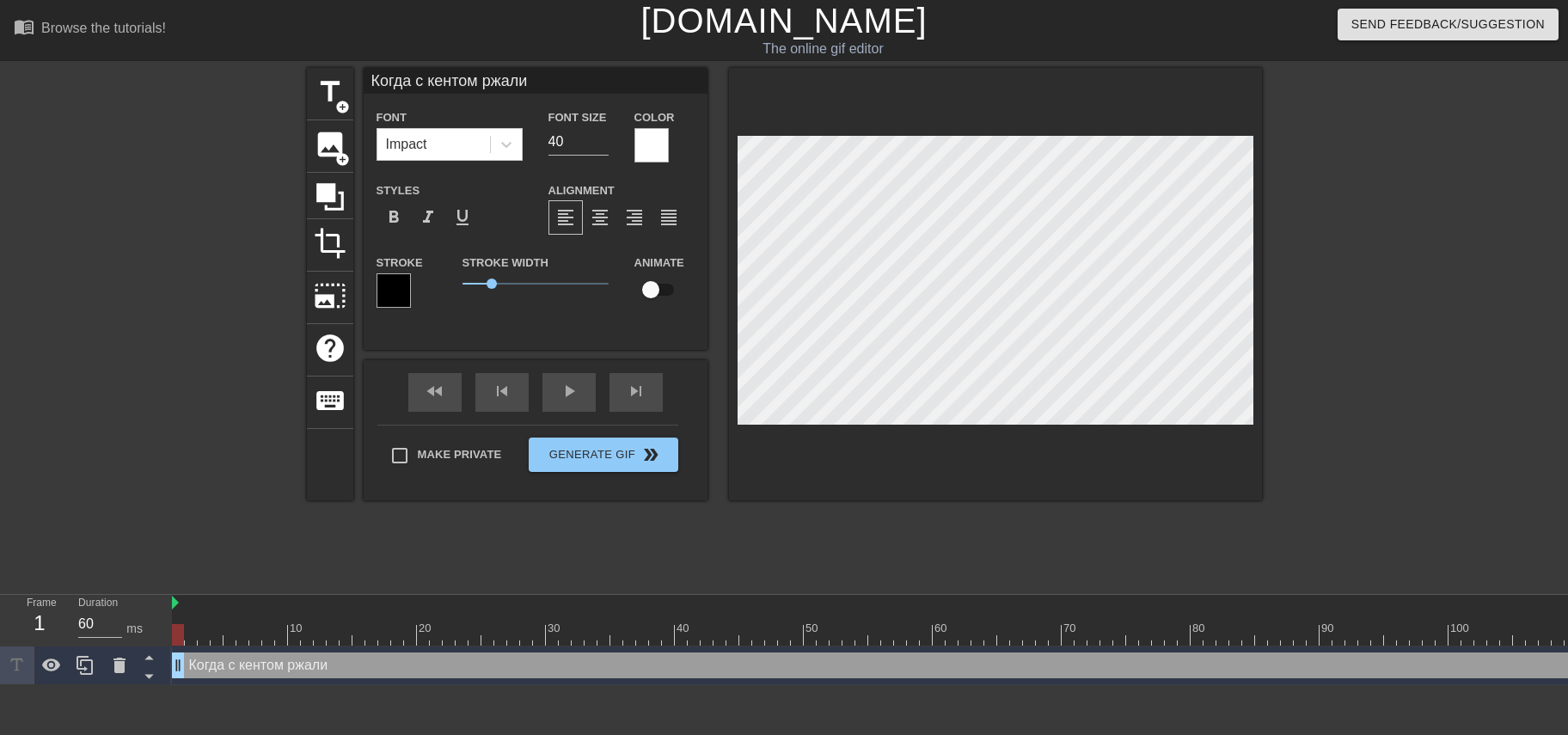
type textarea "Когда с кентом ржали"
type input "Когда с [PERSON_NAME] ржал"
type textarea "Когда с [PERSON_NAME] ржал"
type input "Когда с кентом ржали"
type textarea "Когда с кентом ржали"
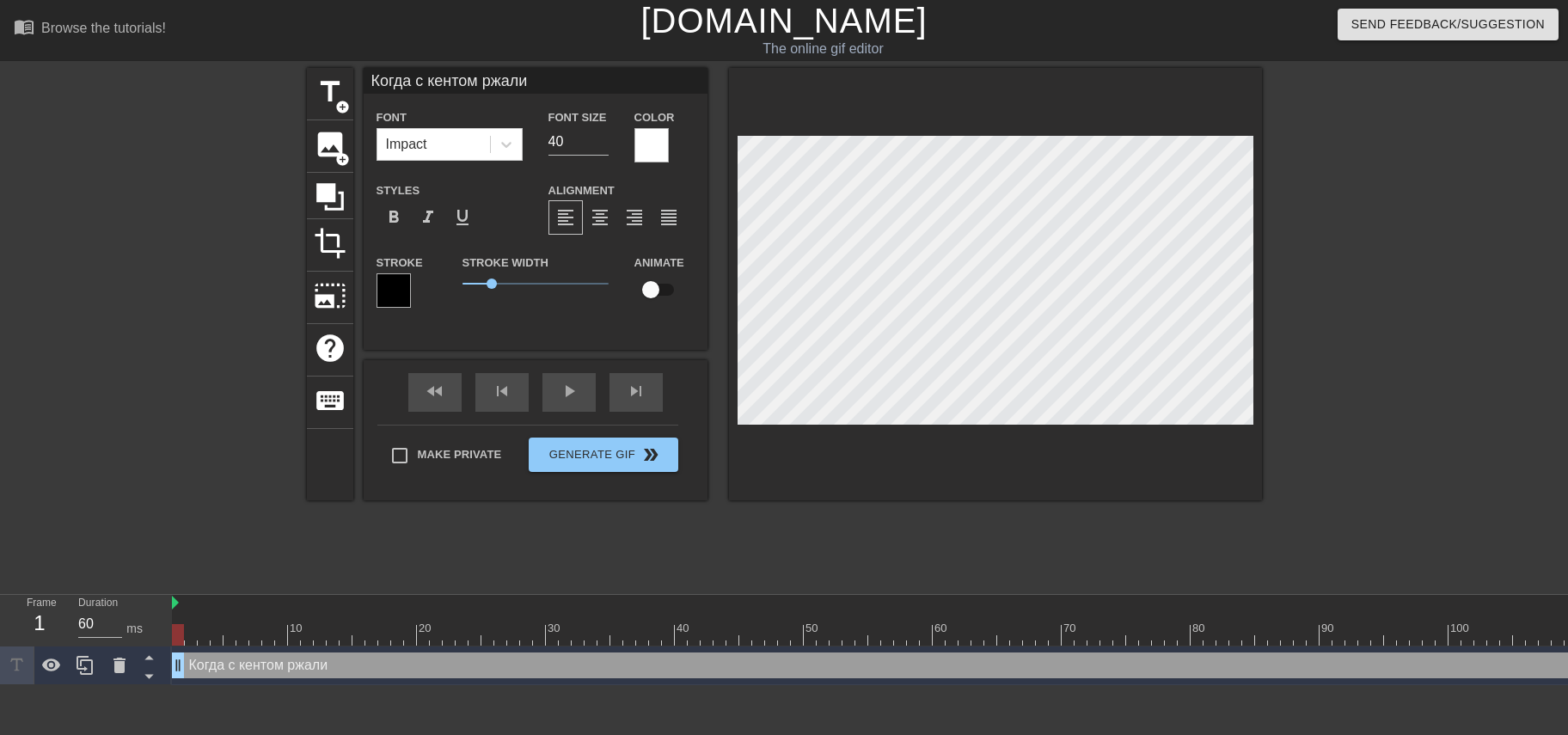
type input "Когда с кентом ржали"
type textarea "Когда с кентом ржали"
type input "Когда с [PERSON_NAME] ржали к"
type textarea "Когда с [PERSON_NAME] ржали к"
type input "Когда с [PERSON_NAME] ржали ка"
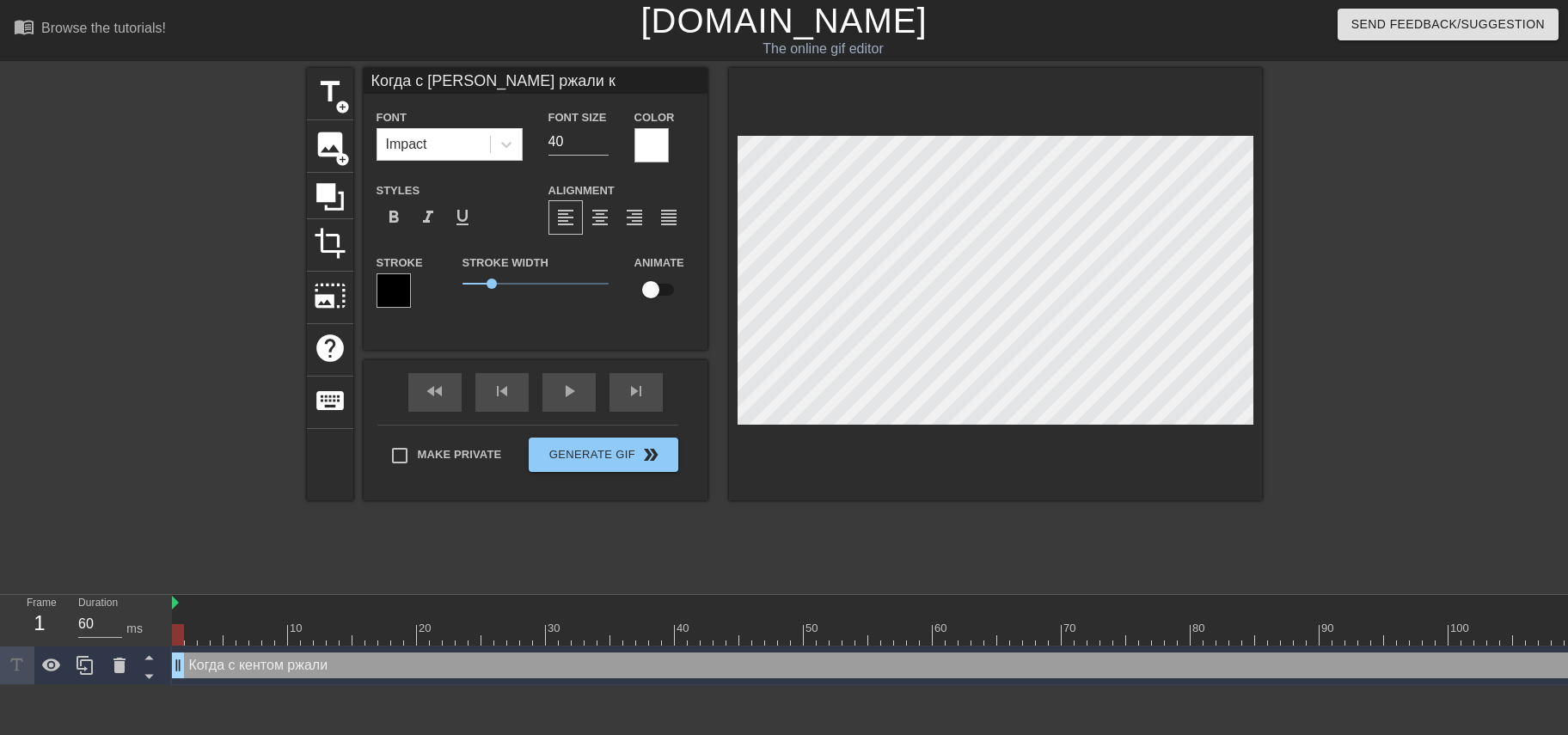
type textarea "Когда с [PERSON_NAME] ржали ка"
type input "Когда с [PERSON_NAME] ржали как"
type textarea "Когда с [PERSON_NAME] ржали как"
type input "Когда с [PERSON_NAME] ржали как"
type textarea "Когда с [PERSON_NAME] ржали как"
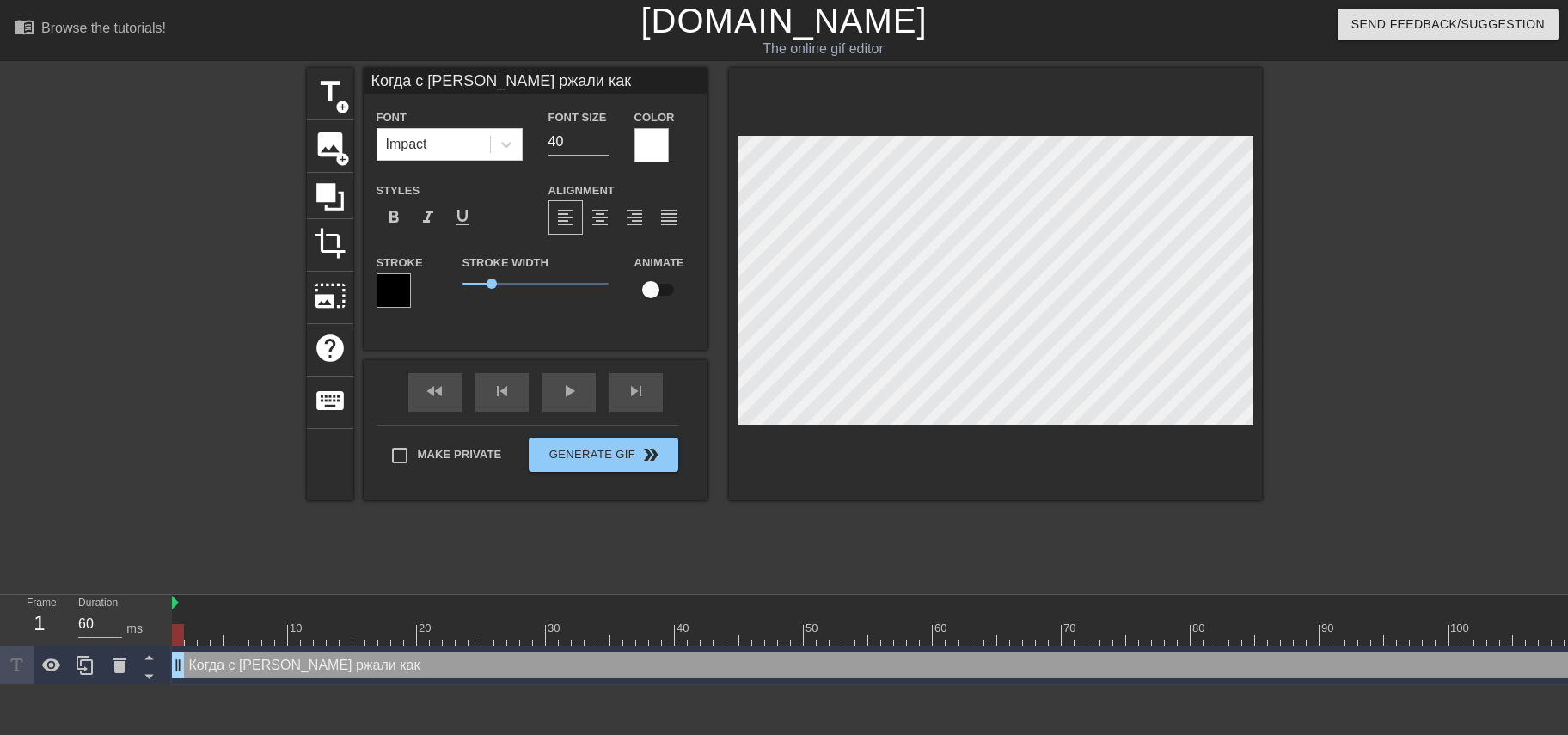
type input "Когда с [PERSON_NAME] ржали как к"
type textarea "Когда с [PERSON_NAME] ржали как к"
type input "Когда с [PERSON_NAME] ржали как ко"
type textarea "Когда с [PERSON_NAME] ржали как ко"
type input "Когда с [PERSON_NAME] ржали как кон"
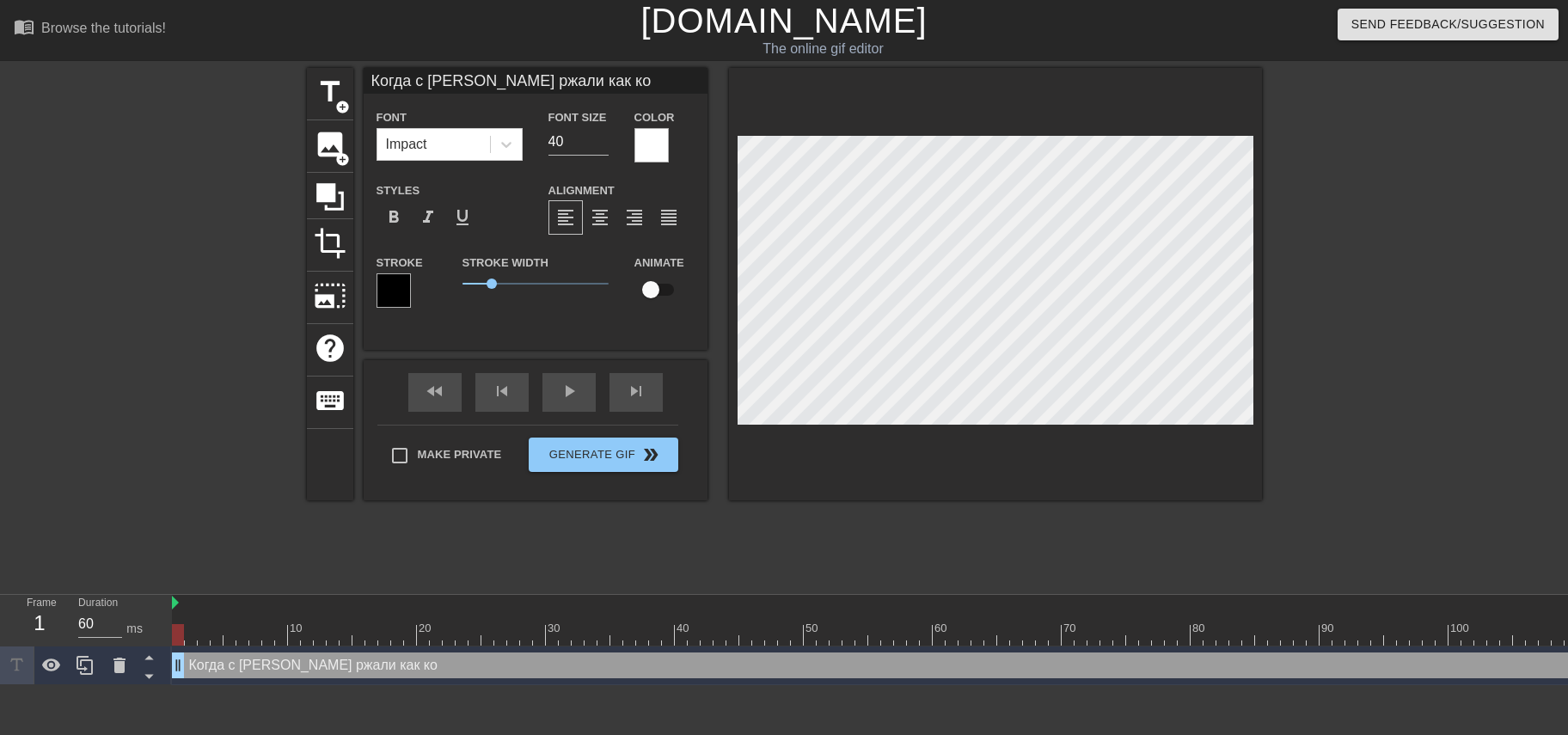
type textarea "Когда с [PERSON_NAME] ржали как кон"
type input "Когда с [PERSON_NAME] ржали как конк"
type textarea "Когда с [PERSON_NAME] ржали как конк"
type input "Когда с [PERSON_NAME] ржали как конки"
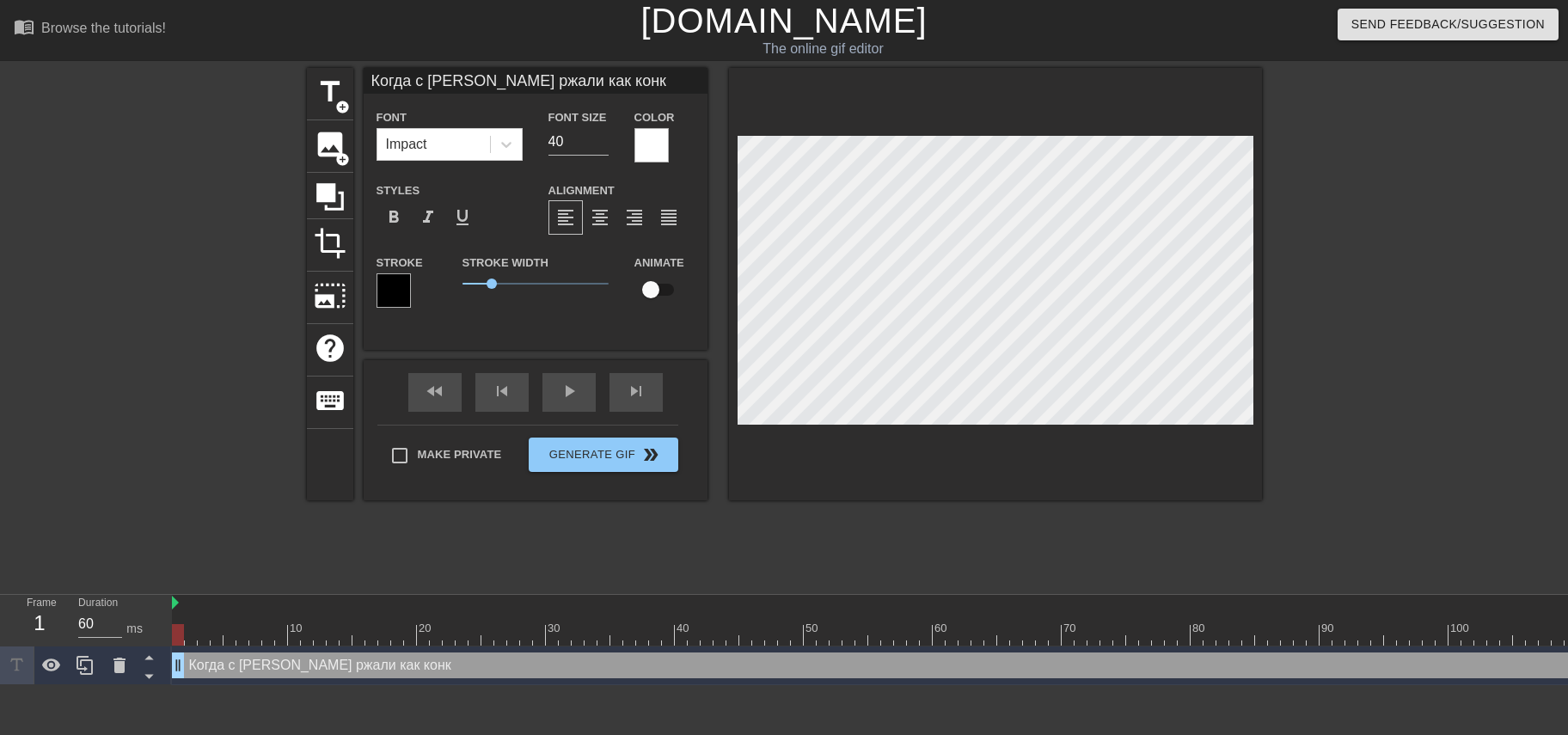
type textarea "Когда с [PERSON_NAME] ржали как конки"
type input "Когда с [PERSON_NAME] ржали как конк"
type textarea "Когда с [PERSON_NAME] ржали как конк"
type input "Когда с [PERSON_NAME] ржали как кон"
type textarea "Когда с [PERSON_NAME] ржали как кон"
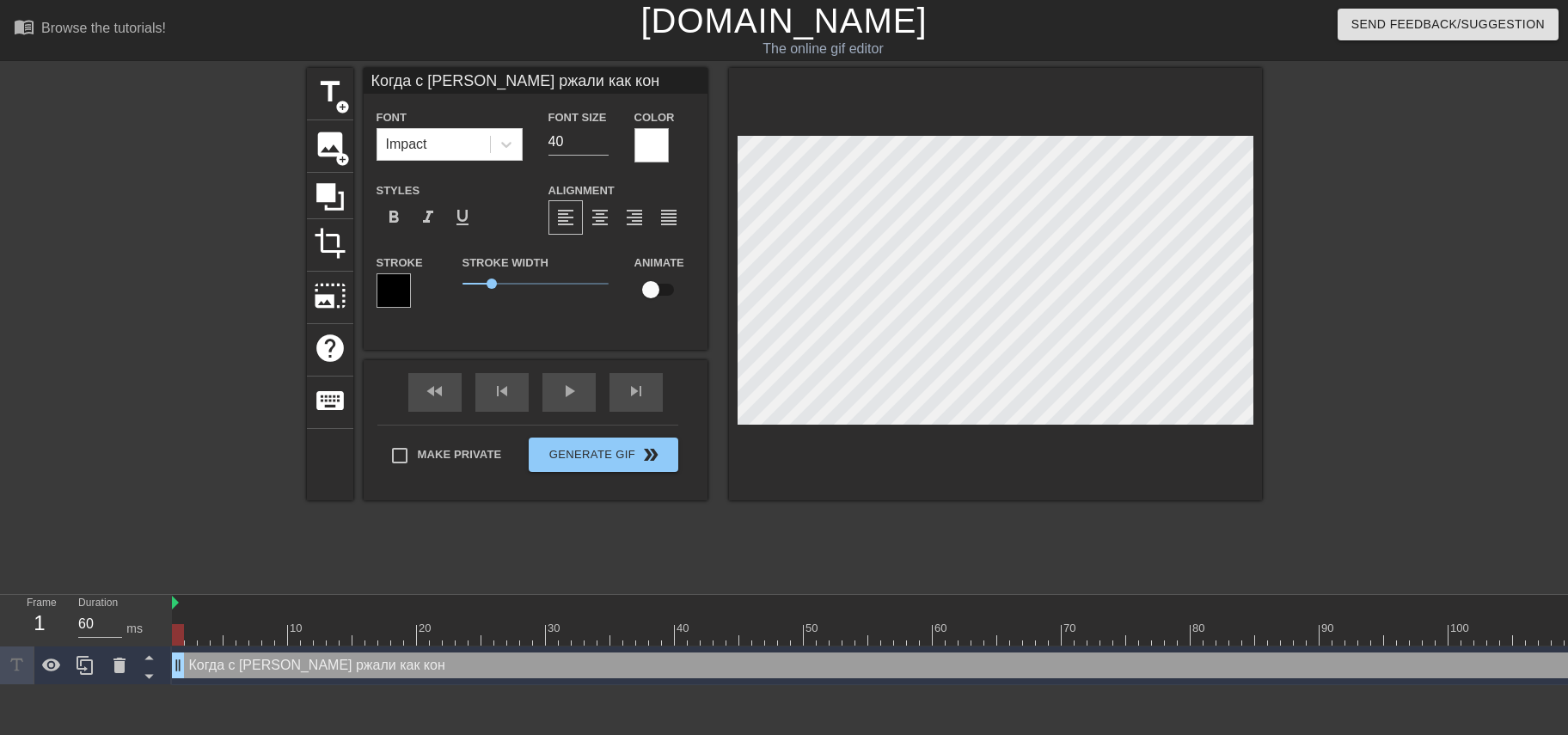
type input "Когда с [PERSON_NAME] ржали как кони"
type textarea "Когда с [PERSON_NAME] ржали как кони"
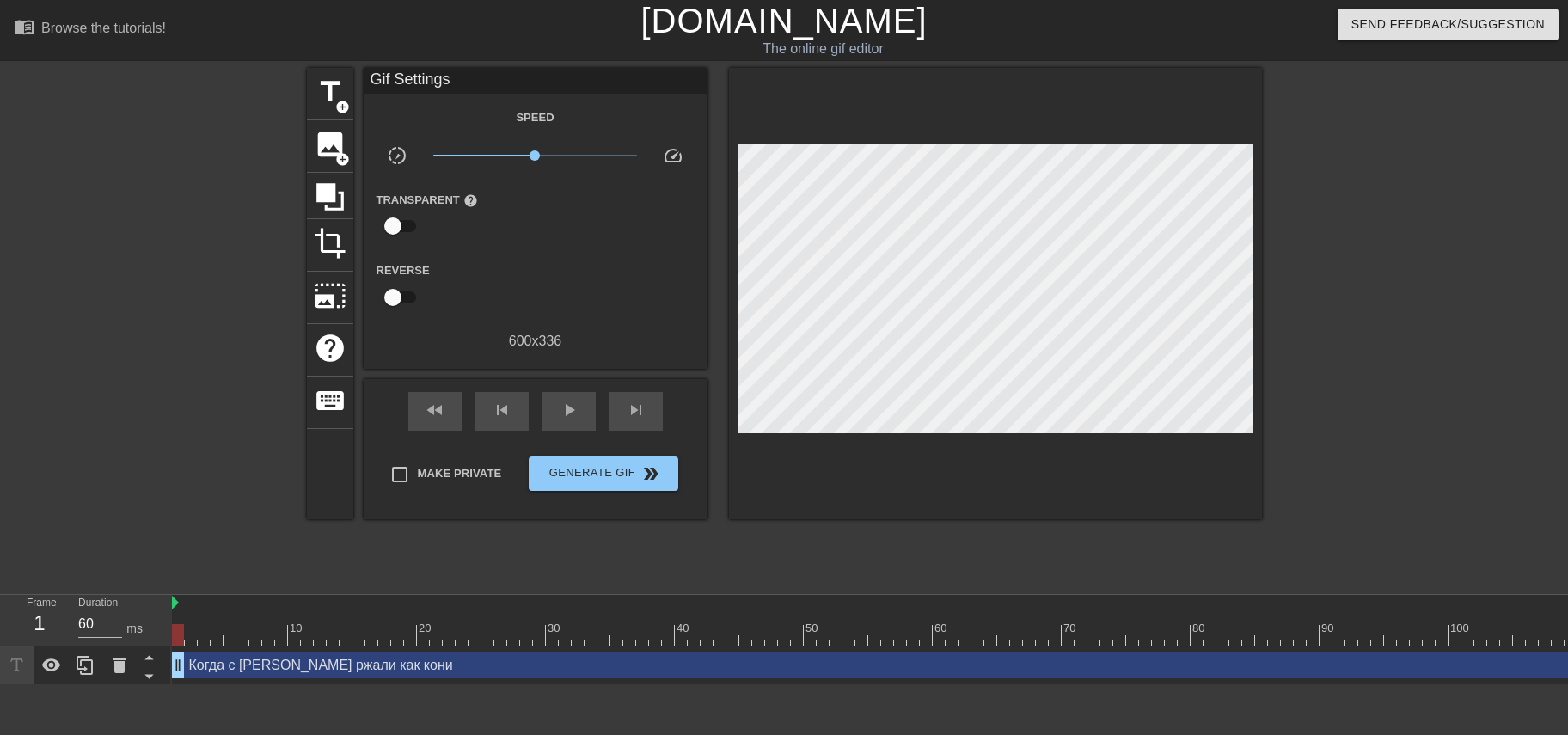
click at [304, 90] on div "title add_circle image add_circle crop photo_size_select_large help keyboard Gi…" at bounding box center [784, 325] width 1568 height 515
click at [319, 90] on span "title" at bounding box center [329, 92] width 33 height 33
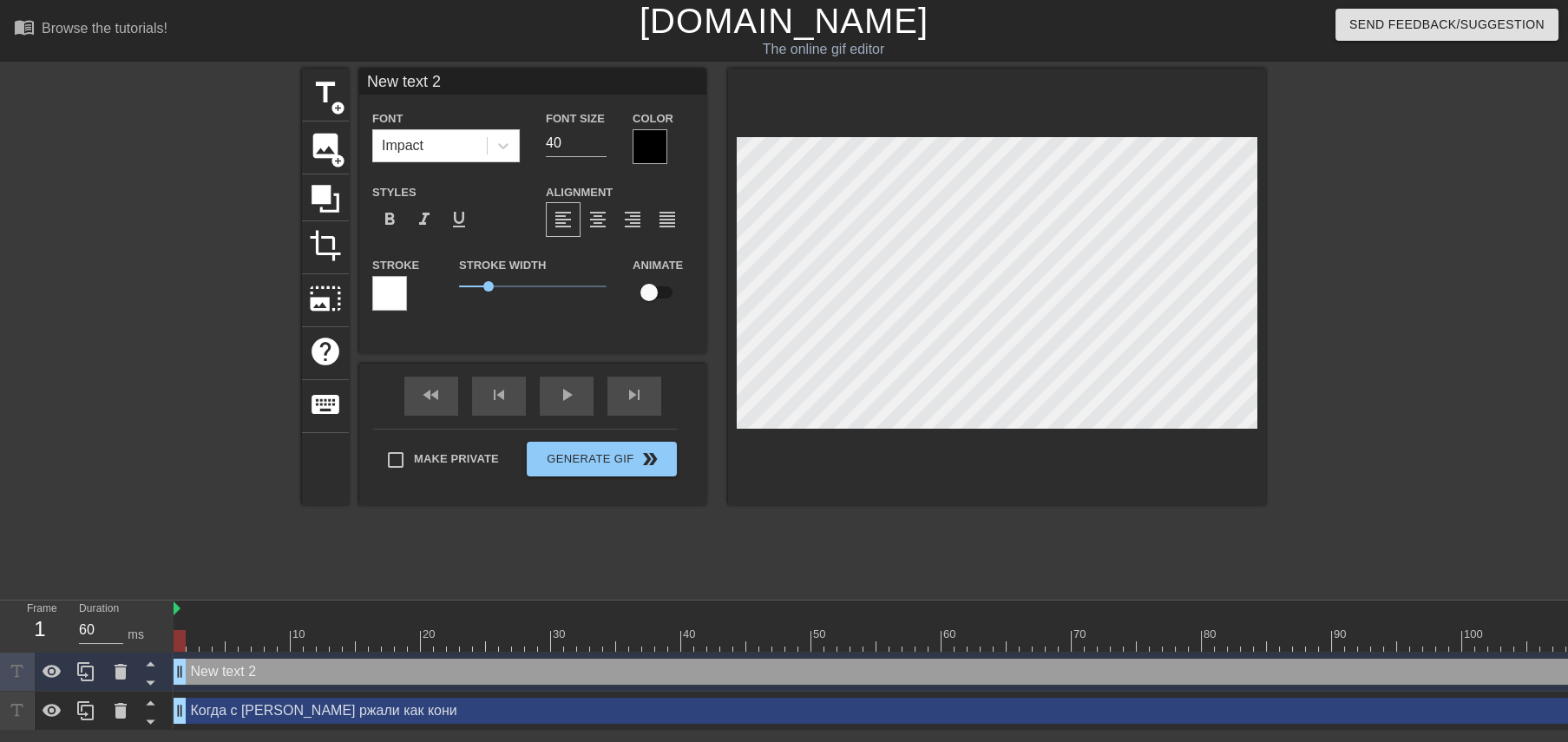
scroll to position [0, 2]
type input "[PERSON_NAME]"
type textarea "[PERSON_NAME]"
type input "[PERSON_NAME]"
type textarea "[PERSON_NAME]"
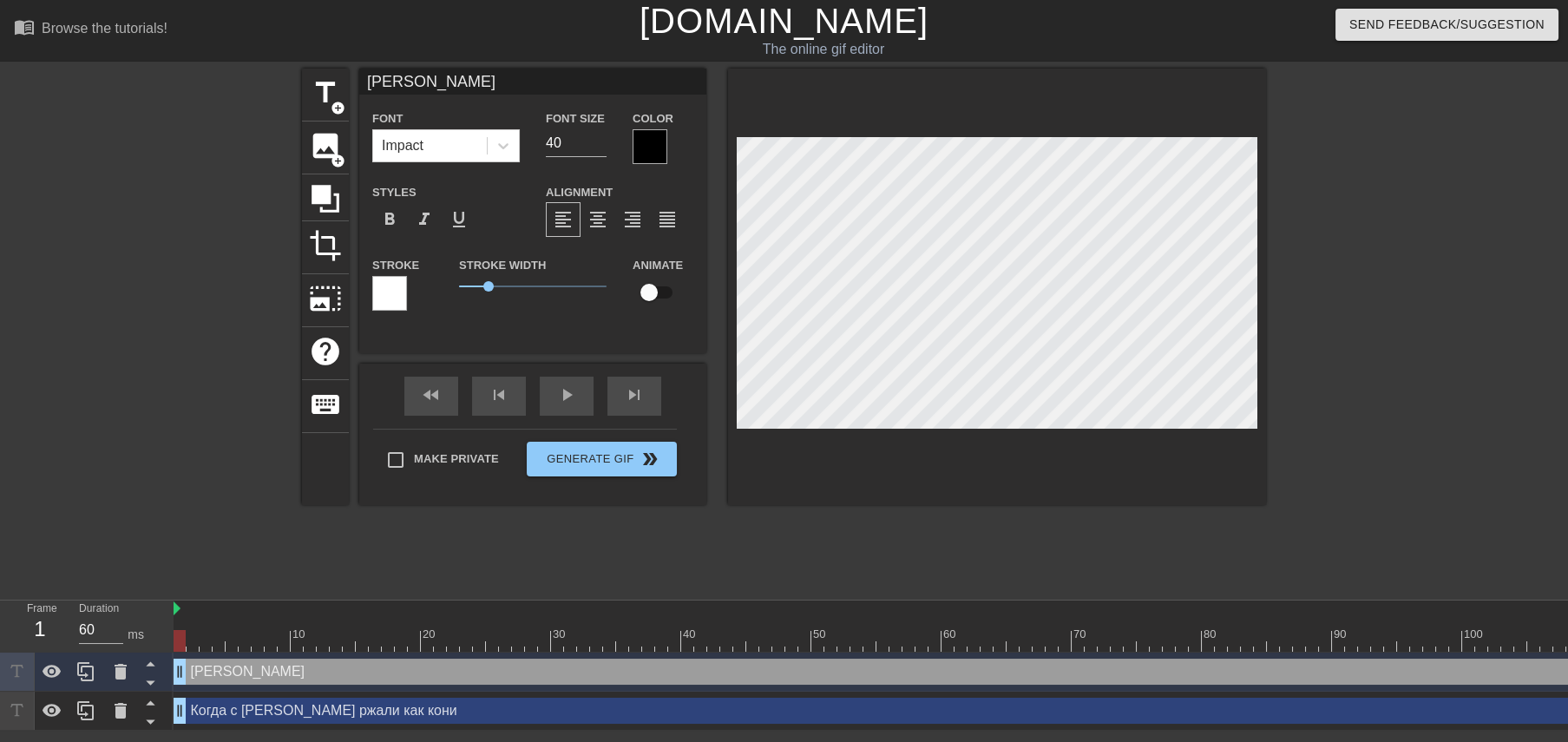
type input "А п"
type textarea "А п"
type input "А по"
type textarea "А по"
type input "А пот"
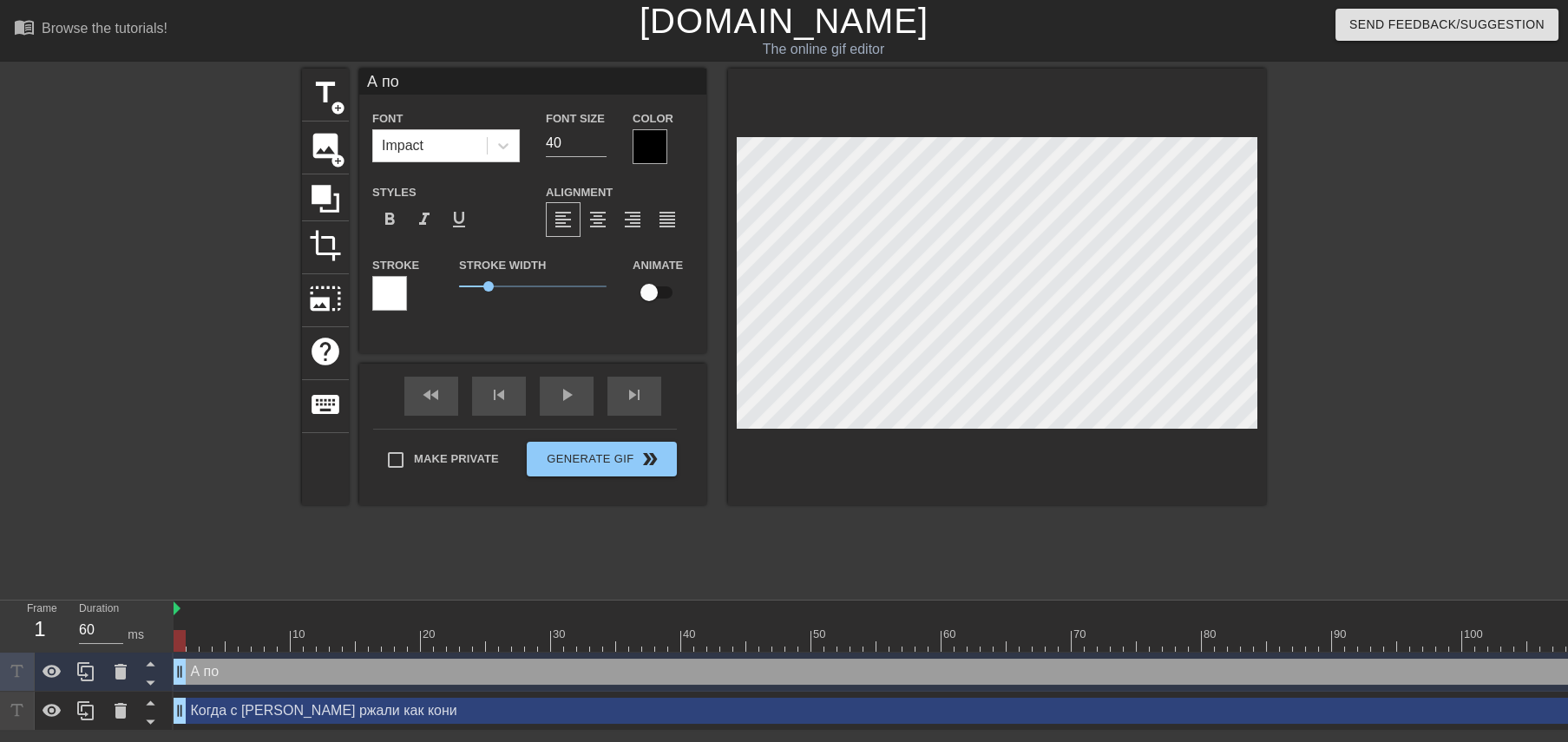
type textarea "А пот"
type input "А пото"
type textarea "А пото"
type input "А потом"
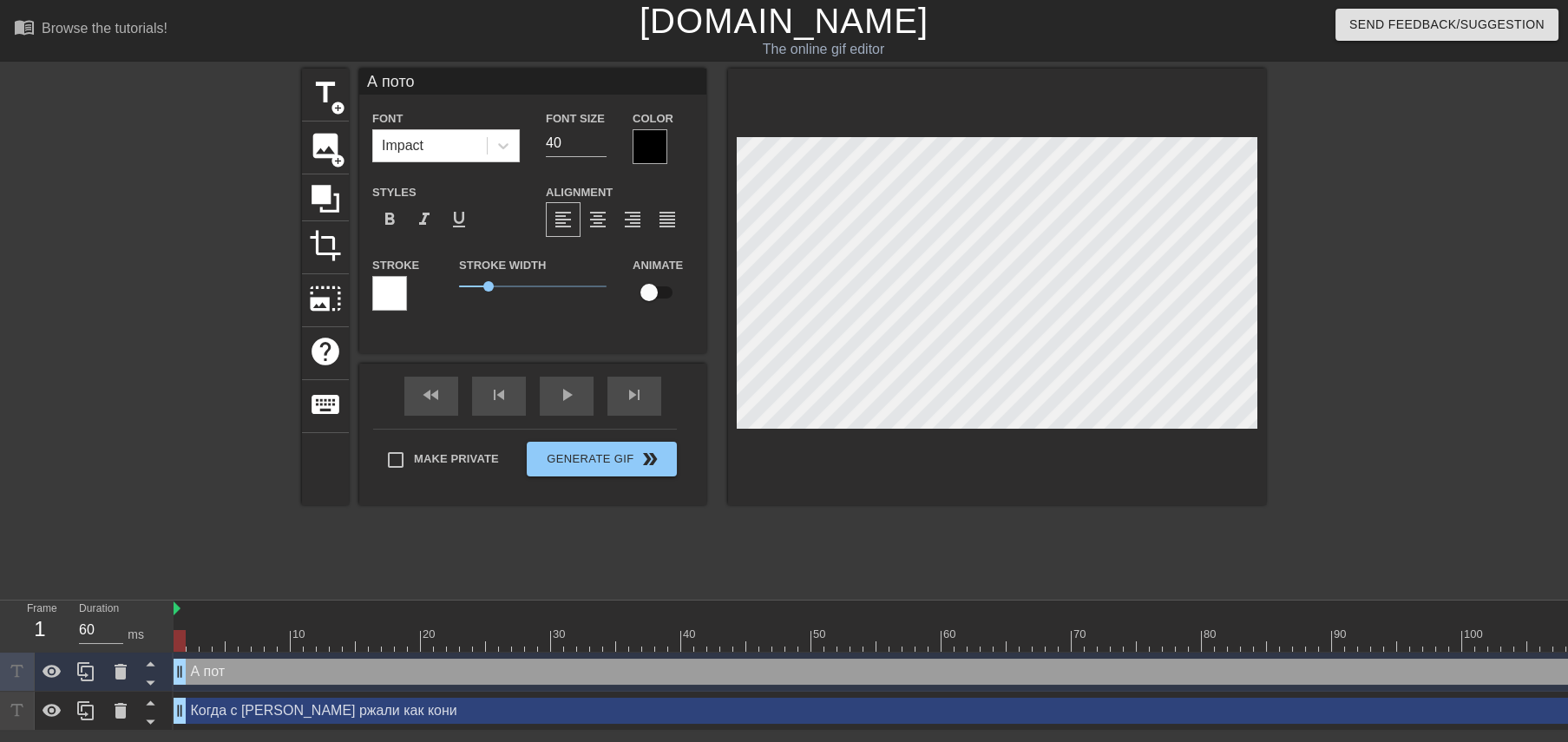
type textarea "А потом"
type input "А потом"
type textarea "А потом"
type input "А потом [PERSON_NAME]"
type textarea "А потом [PERSON_NAME]"
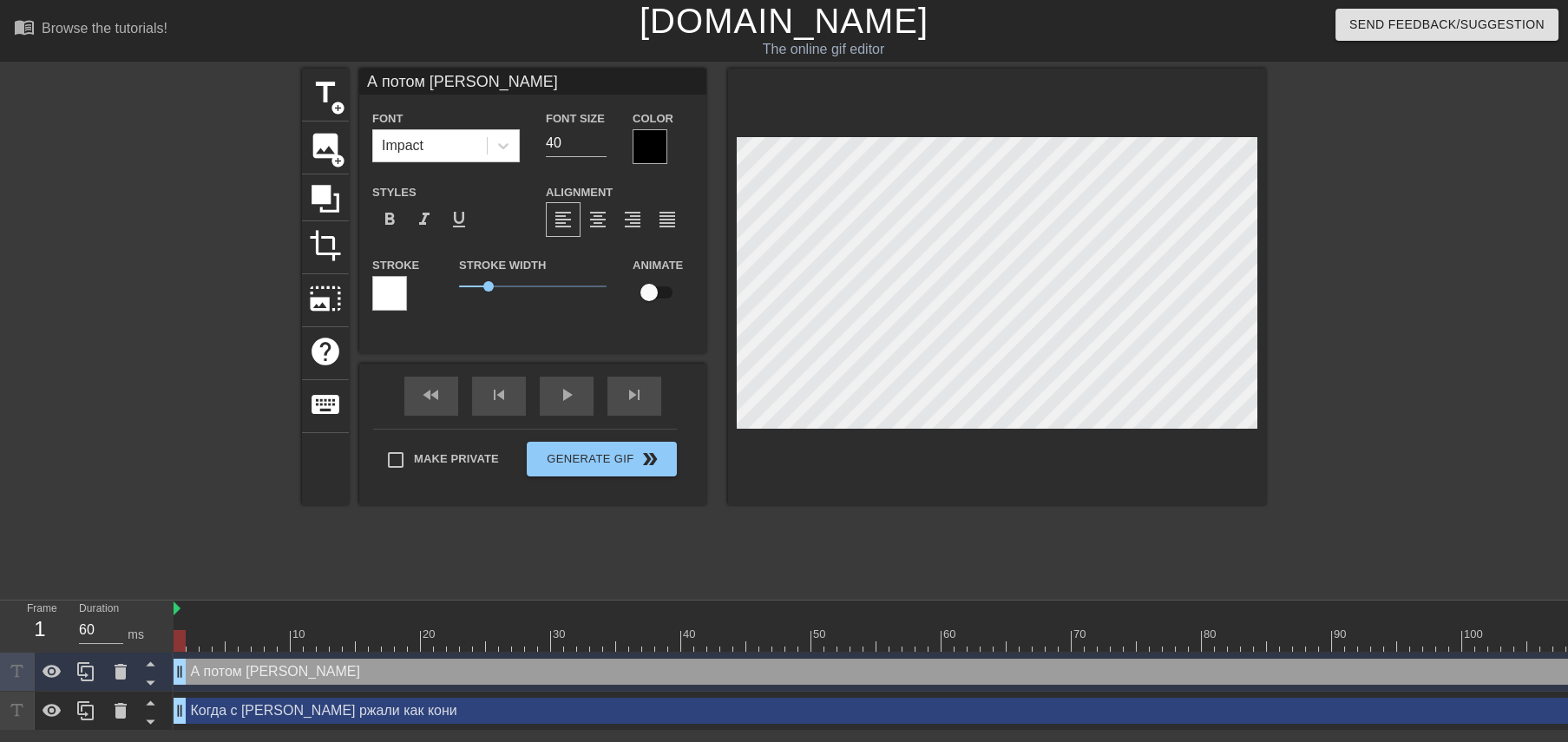
type input "А потом ув"
type textarea "А потом ув"
type input "А потом уви"
type textarea "А потом уви"
type input "А потом увид"
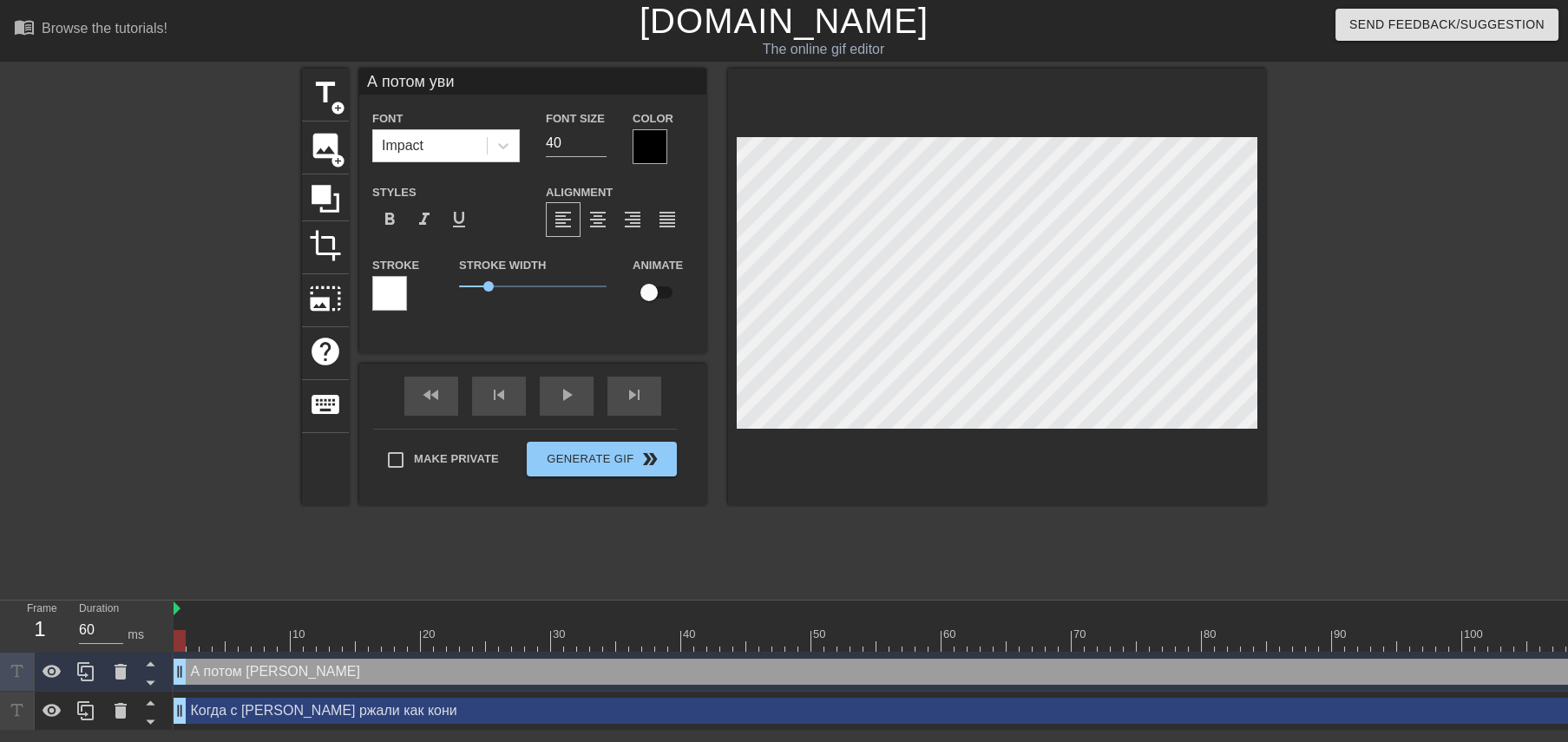
type textarea "А потом увид"
type input "А потом уви"
type textarea "А потом уви"
type input "А потом ув"
type textarea "А потом ув"
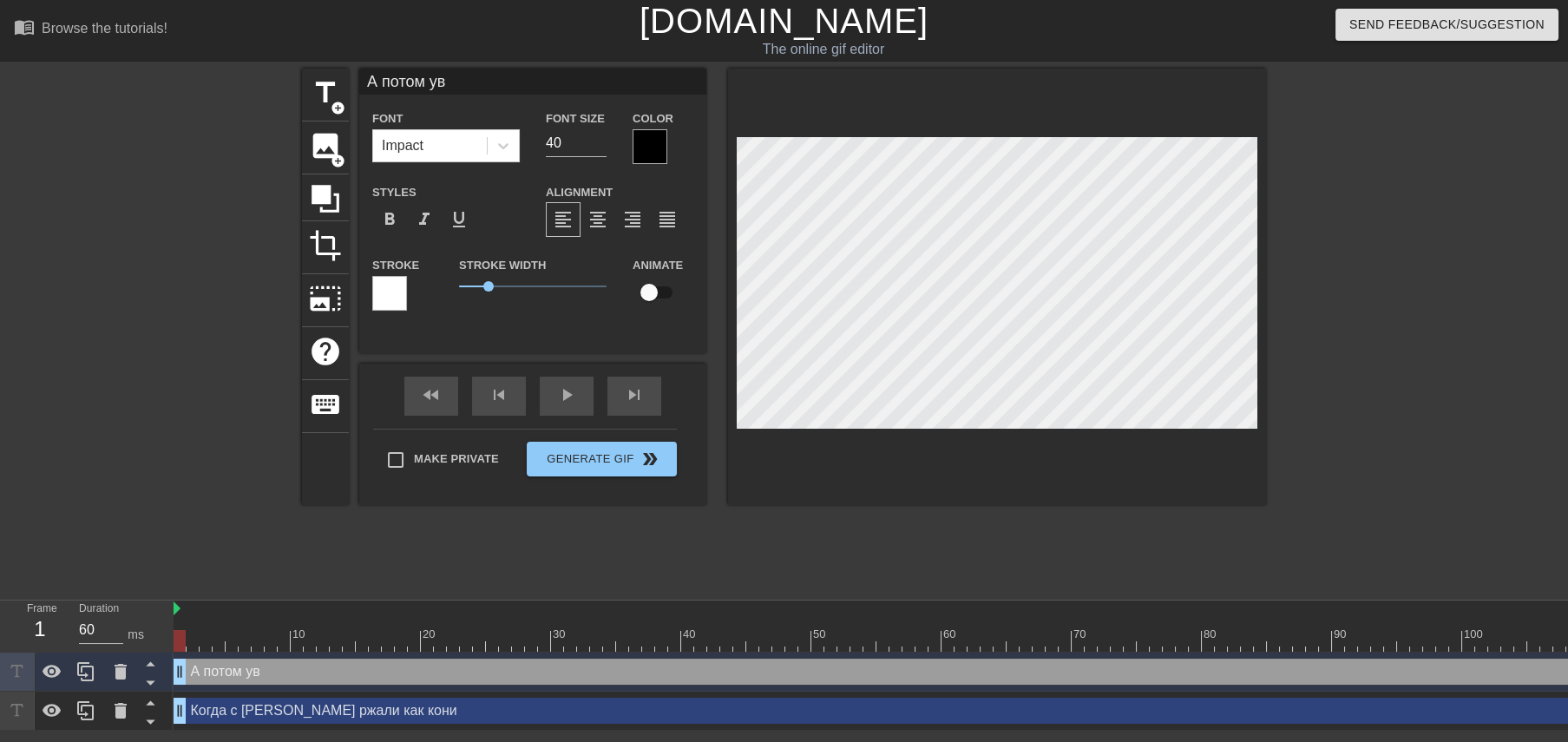
type input "А потом уви"
type textarea "А потом уви"
type input "А потом увид"
type textarea "А потом увид"
type input "А потом увиде"
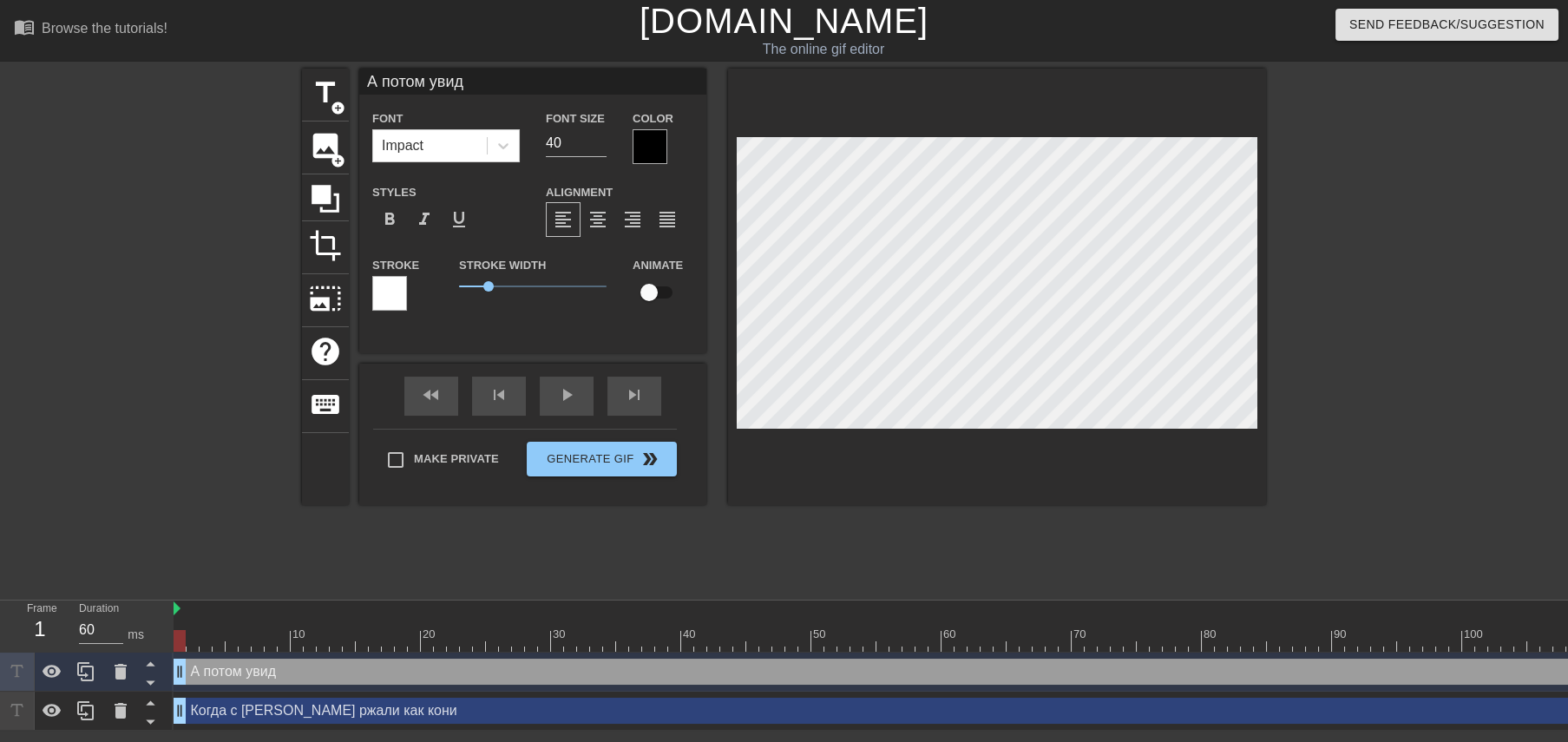
type textarea "А потом увиде"
type input "А потом увидел"
type textarea "А потом увидел"
type input "А потом увидели"
type textarea "А потом увидели"
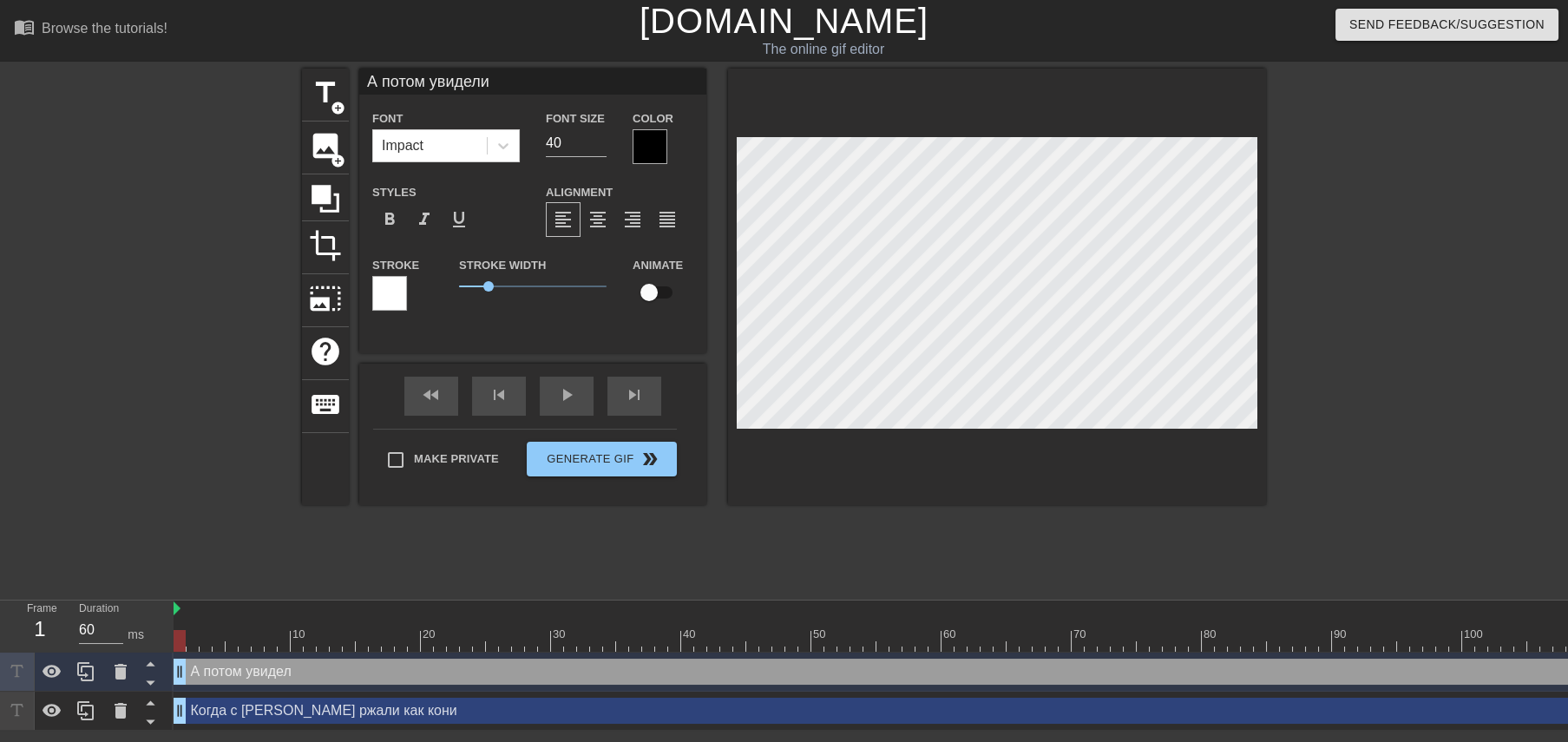
type input "А потом увидели"
type textarea "А потом увидели"
type input "А потом увидели к"
type textarea "А потом увидели ка"
type input "А потом увидели как"
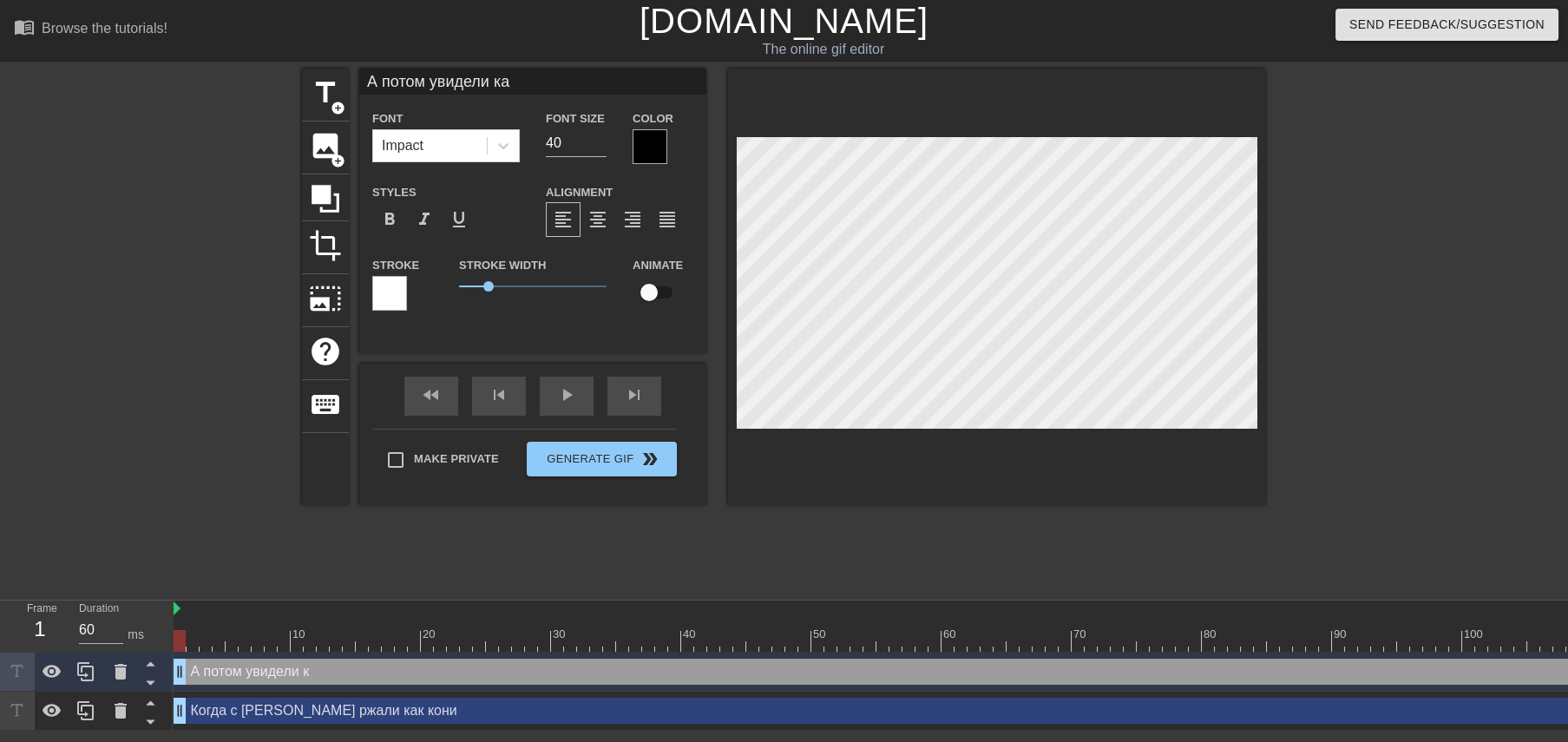
type textarea "А потом увидели как"
type input "А потом увидели как"
type textarea "А потом увидели как"
type input "А потом увидели как у"
type textarea "А потом увидели как у"
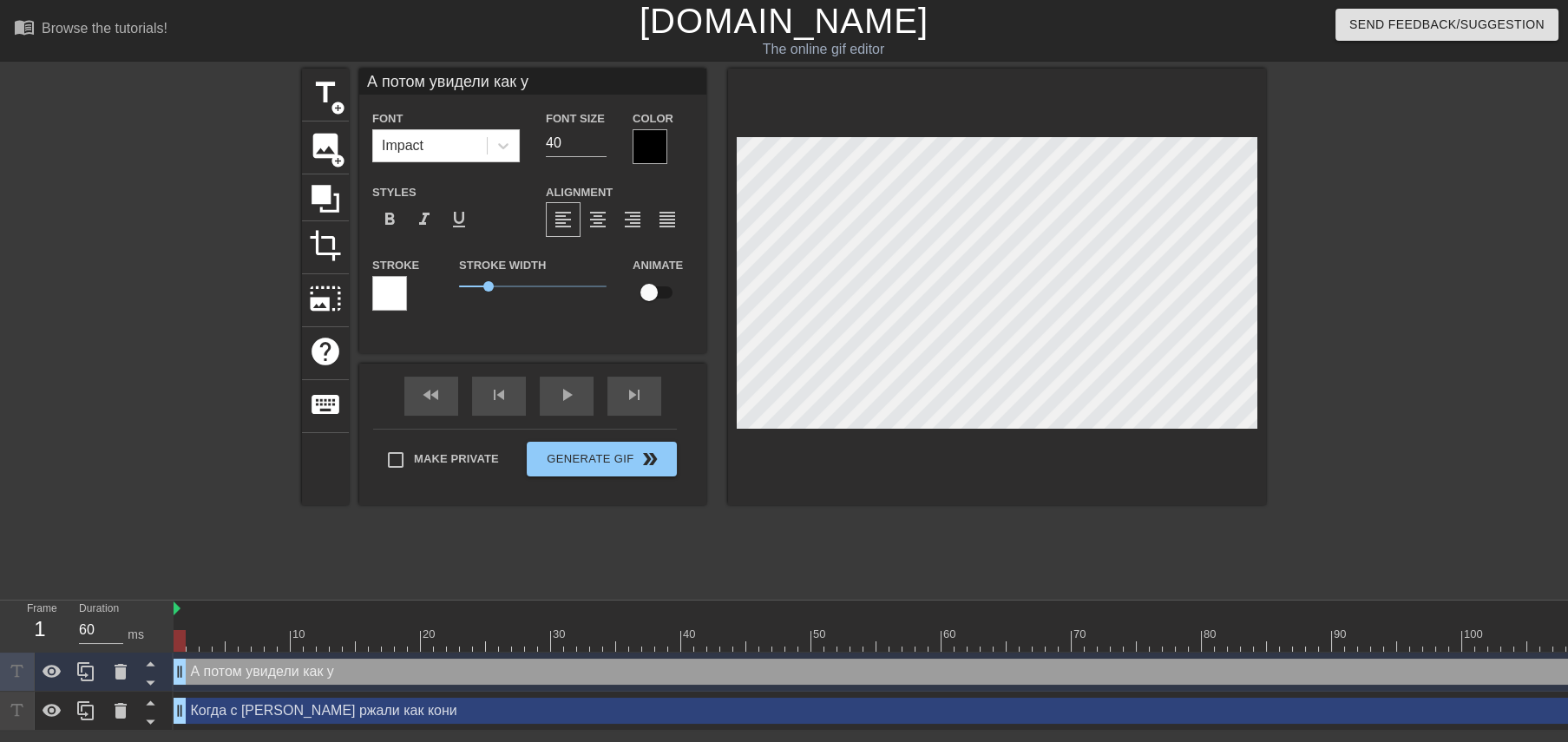
type input "А потом увидели как уч"
type textarea "А потом увидели как уч"
type input "А потом увидели как учи"
type textarea "А потом увидели как учи"
type input "А потом увидели как учил"
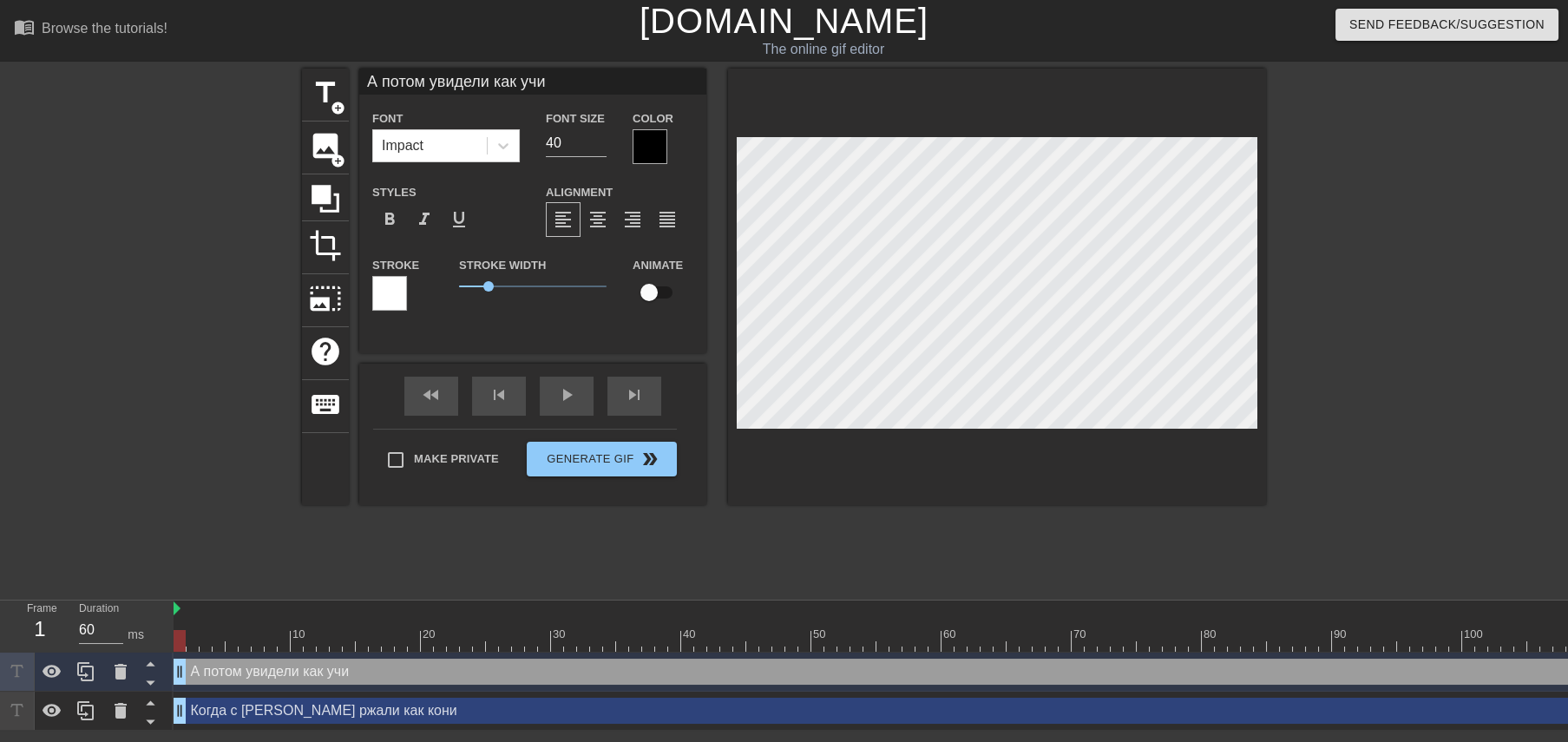
type textarea "А потом увидели как учил"
type input "А потом увидели как училк"
type textarea "А потом увидели как училк"
type input "А потом увидели как училка"
type textarea "А потом увидели как училка"
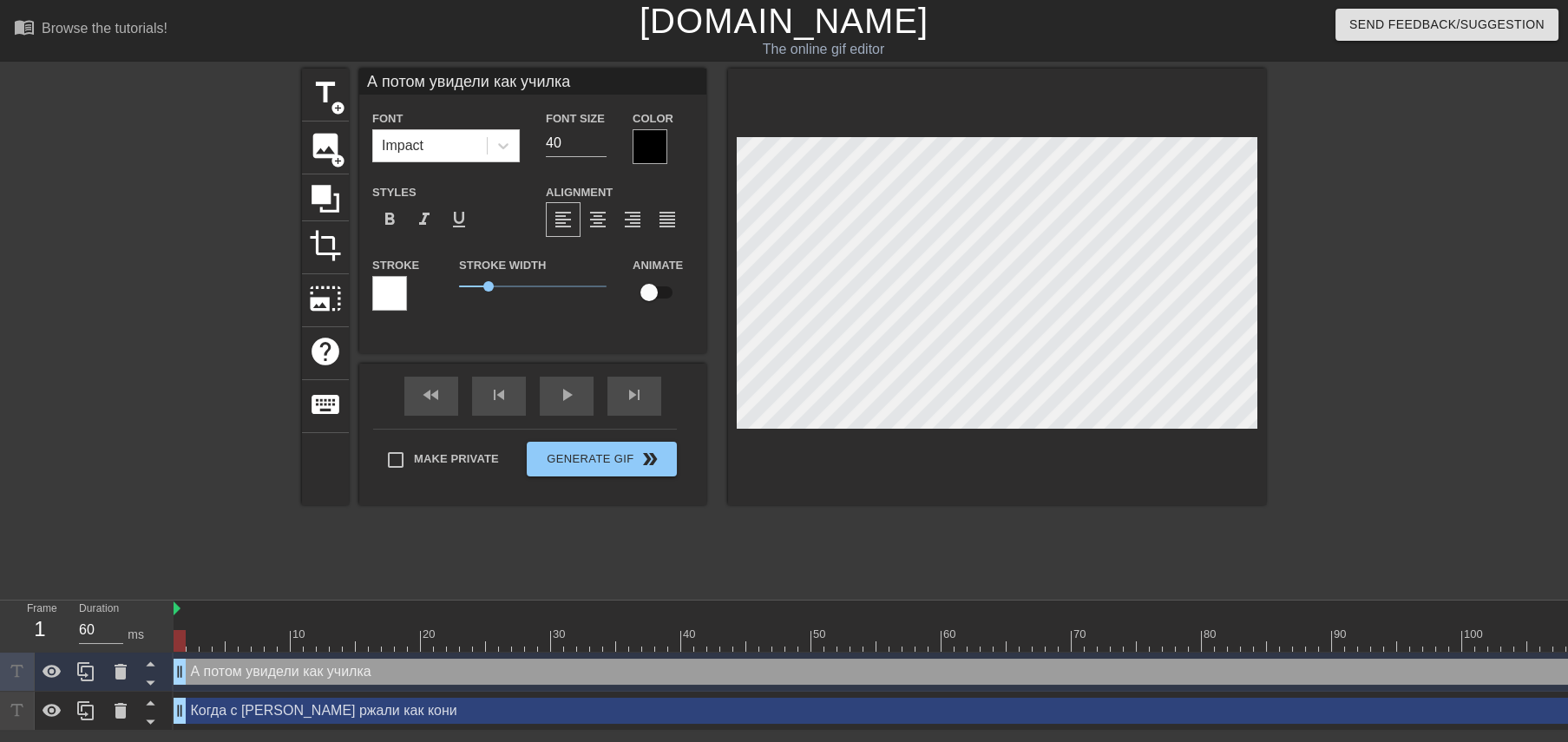
type input "А потом увидели как училка"
type textarea "А потом увидели как училка"
type input "А потом увидели как училка с"
type textarea "А потом увидели как училка с"
type input "А потом увидели как училка см"
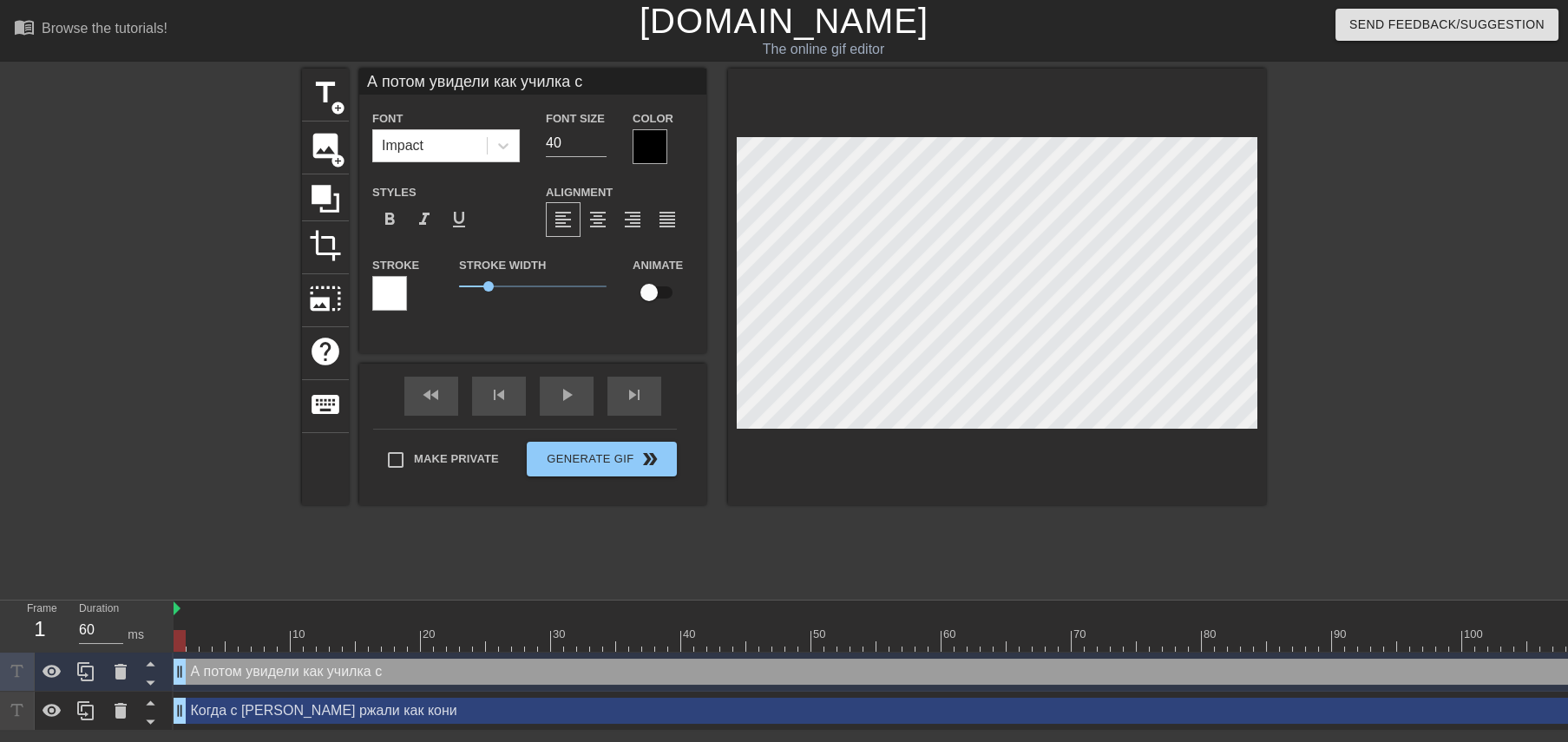
type textarea "А потом увидели как училка см"
type input "А потом увидели как училка смо"
type textarea "А потом увидели как училка смо"
type input "А потом увидели как училка смот"
type textarea "А потом увидели как училка смот"
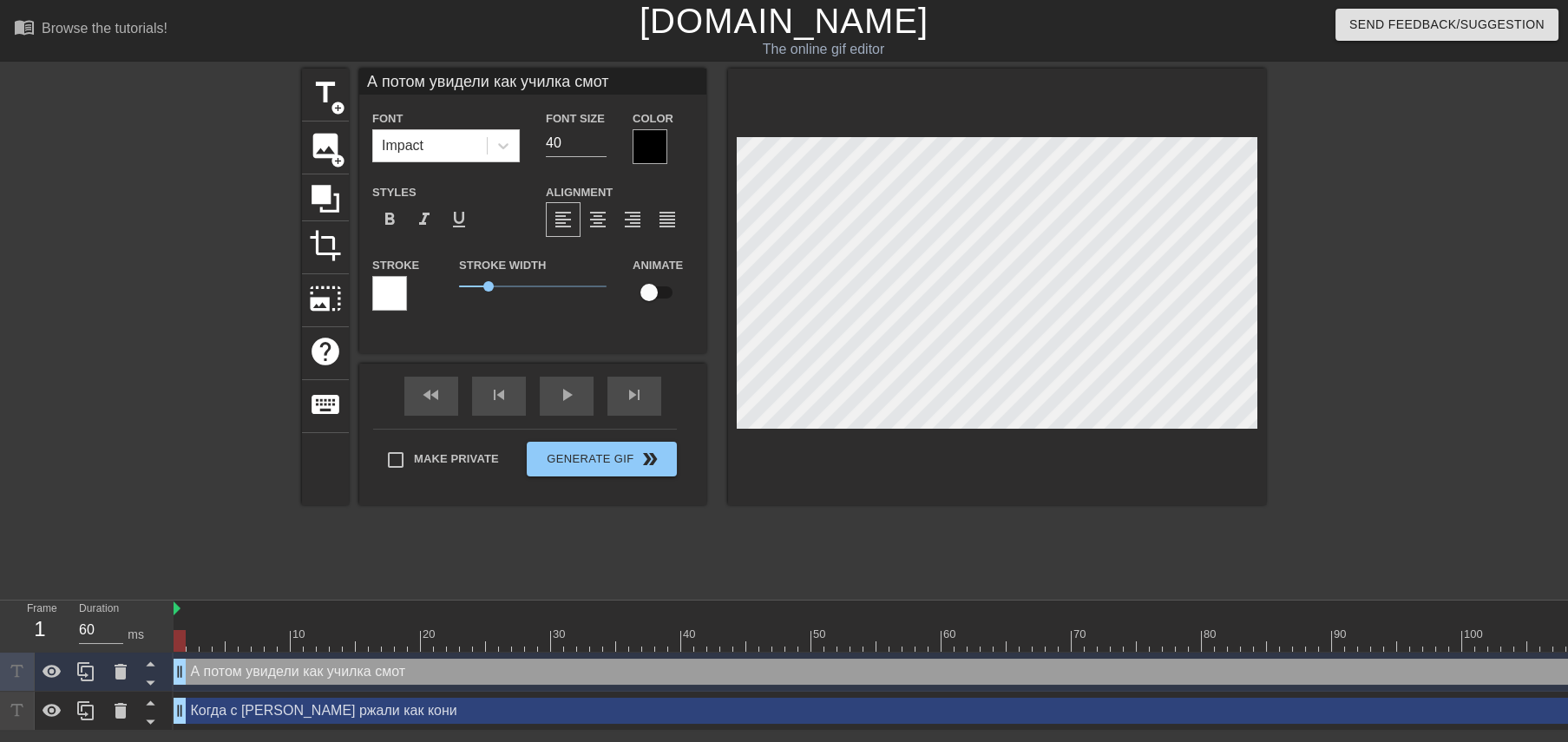
type input "А потом увидели как училка смотр"
type textarea "А потом увидели как училка смотр"
type input "А потом увидели как училка смотри"
type textarea "А потом увидели как училка смотри"
type input "А потом увидели как училка смотрит"
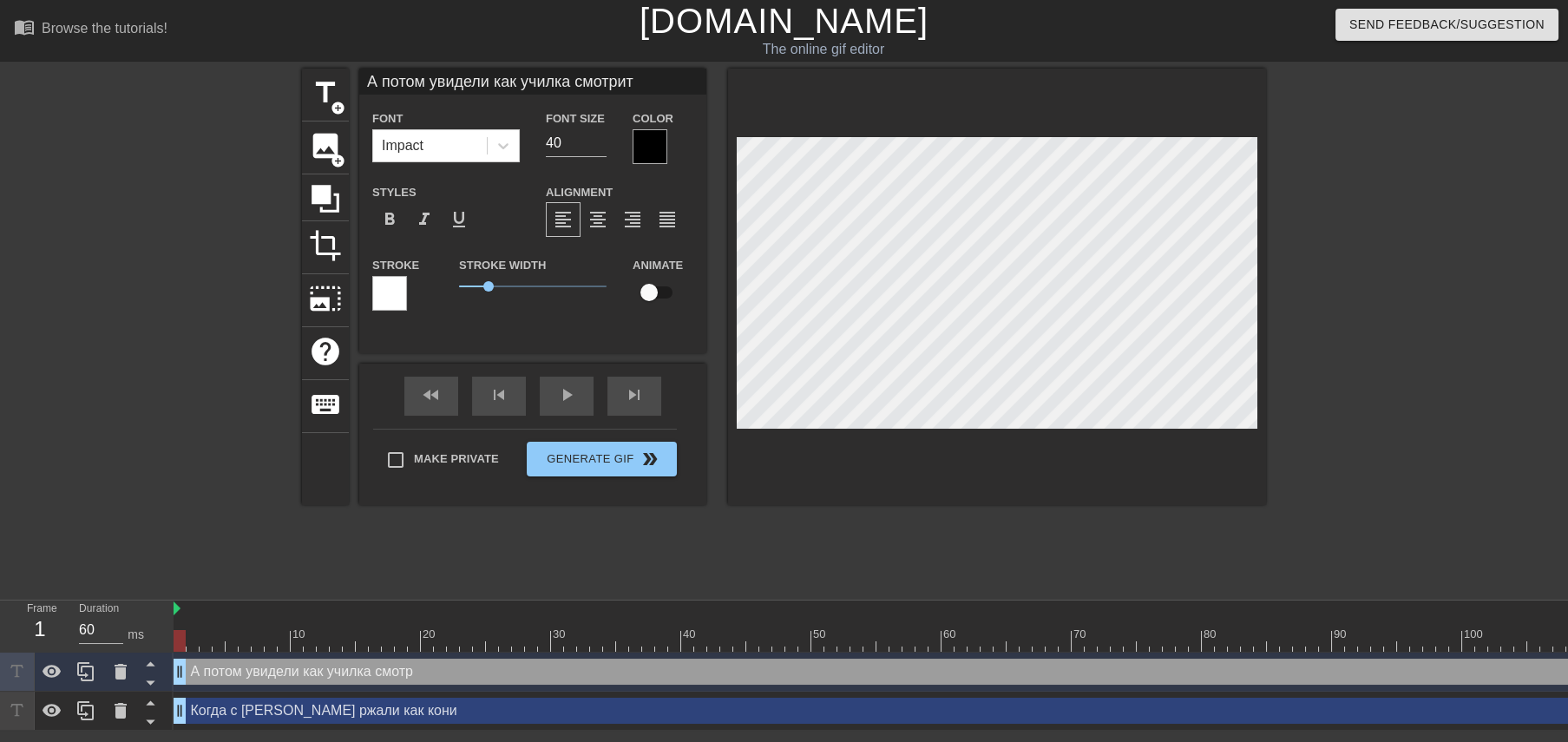
type textarea "А потом увидели как училка смотрит"
type input "А потом увидели как училка смотрит"
type textarea "А потом увидели как училка смотрит"
type input "А потом увидели как училка смотрит [PERSON_NAME]"
type textarea "А потом увидели как училка смотрит [PERSON_NAME]"
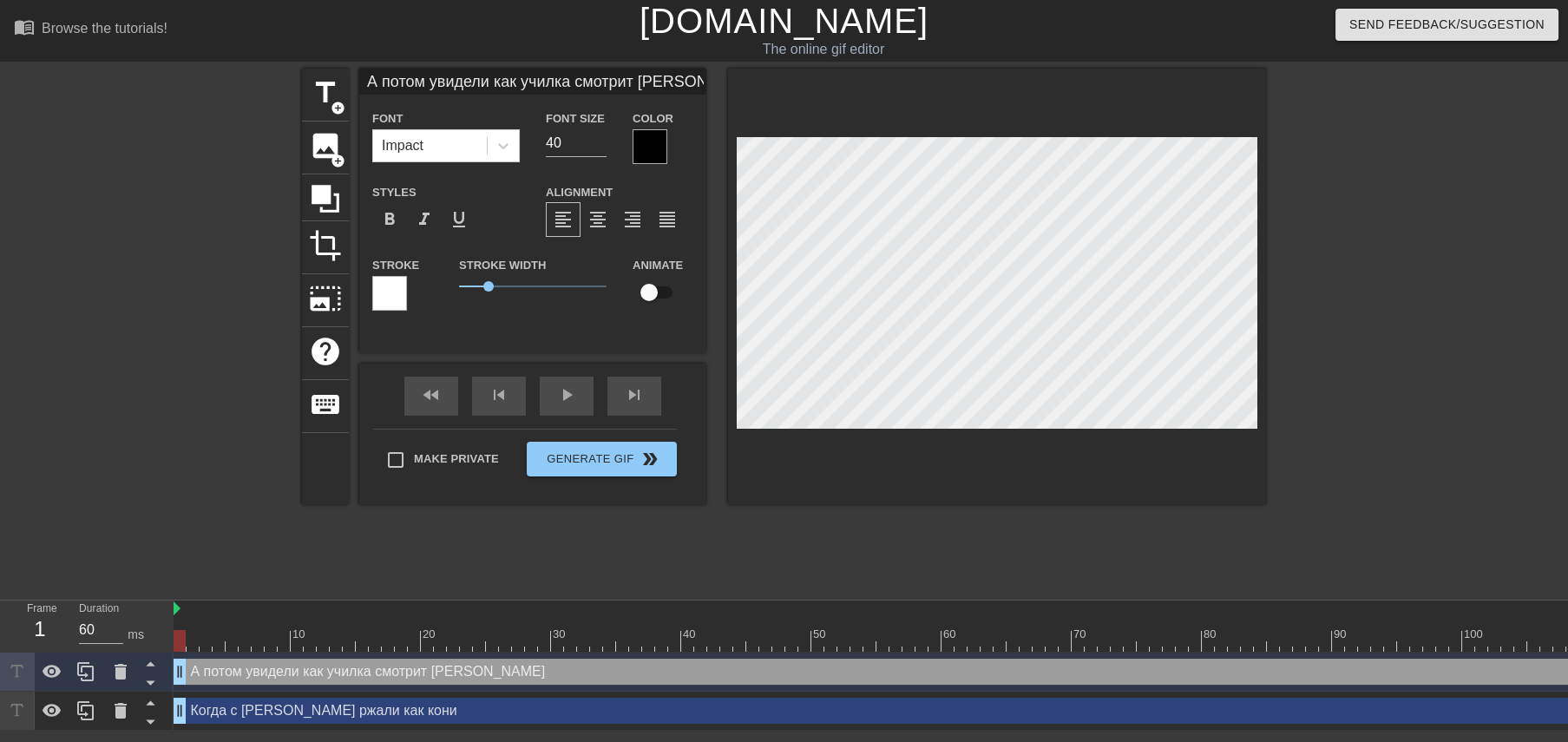
type input "А потом увидели как училка смотрит на"
type textarea "А потом увидели как училка смотрит на"
type input "А потом увидели как училка смотрит на"
type textarea "А потом увидели как училка смотрит на"
type input "А потом увидели как училка смотрит на [PERSON_NAME]"
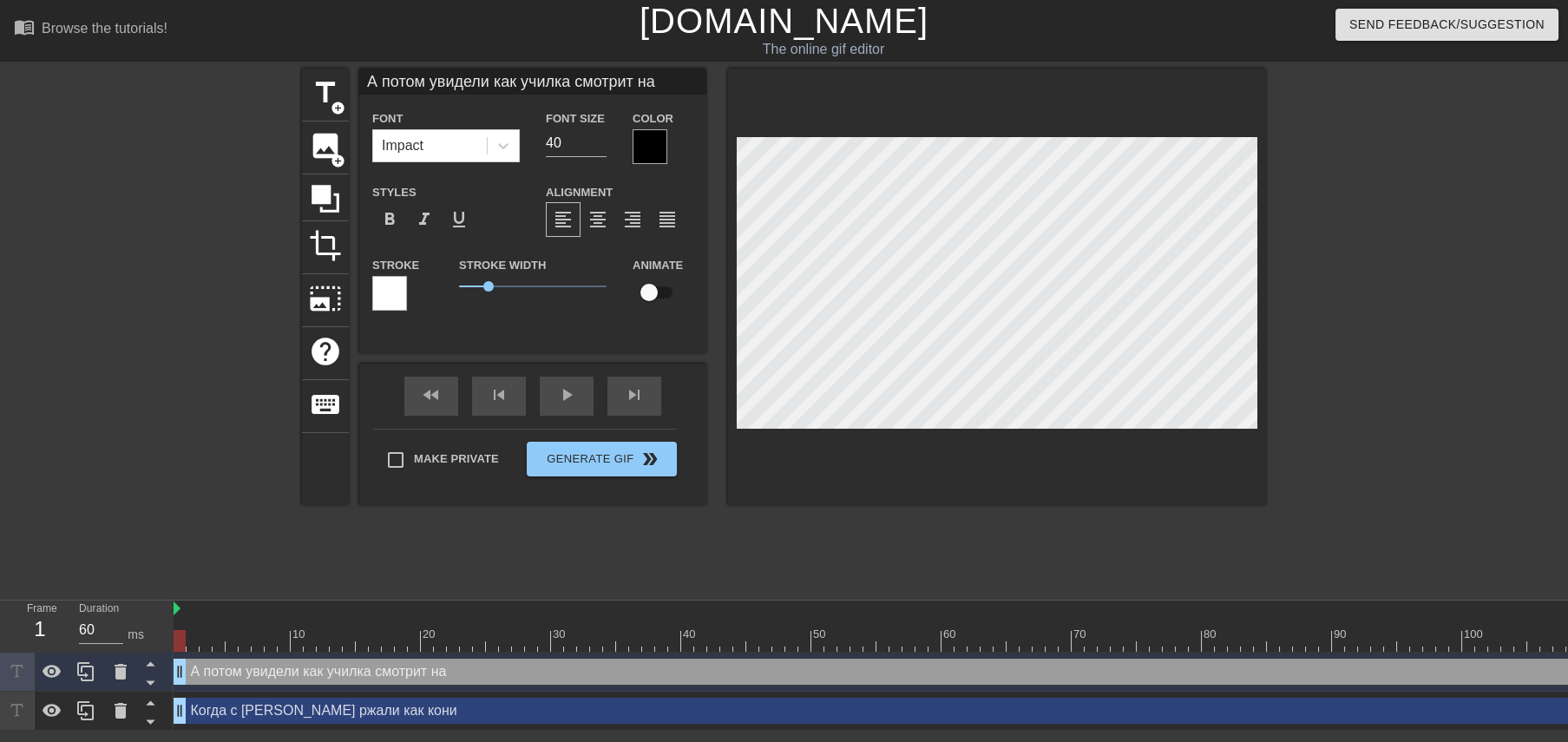
type textarea "А потом увидели как училка смотрит на [PERSON_NAME]"
type input "А потом увидели как училка смотрит на ва"
type textarea "А потом увидели как училка смотрит на ва"
type input "А потом увидели как училка смотрит на вас"
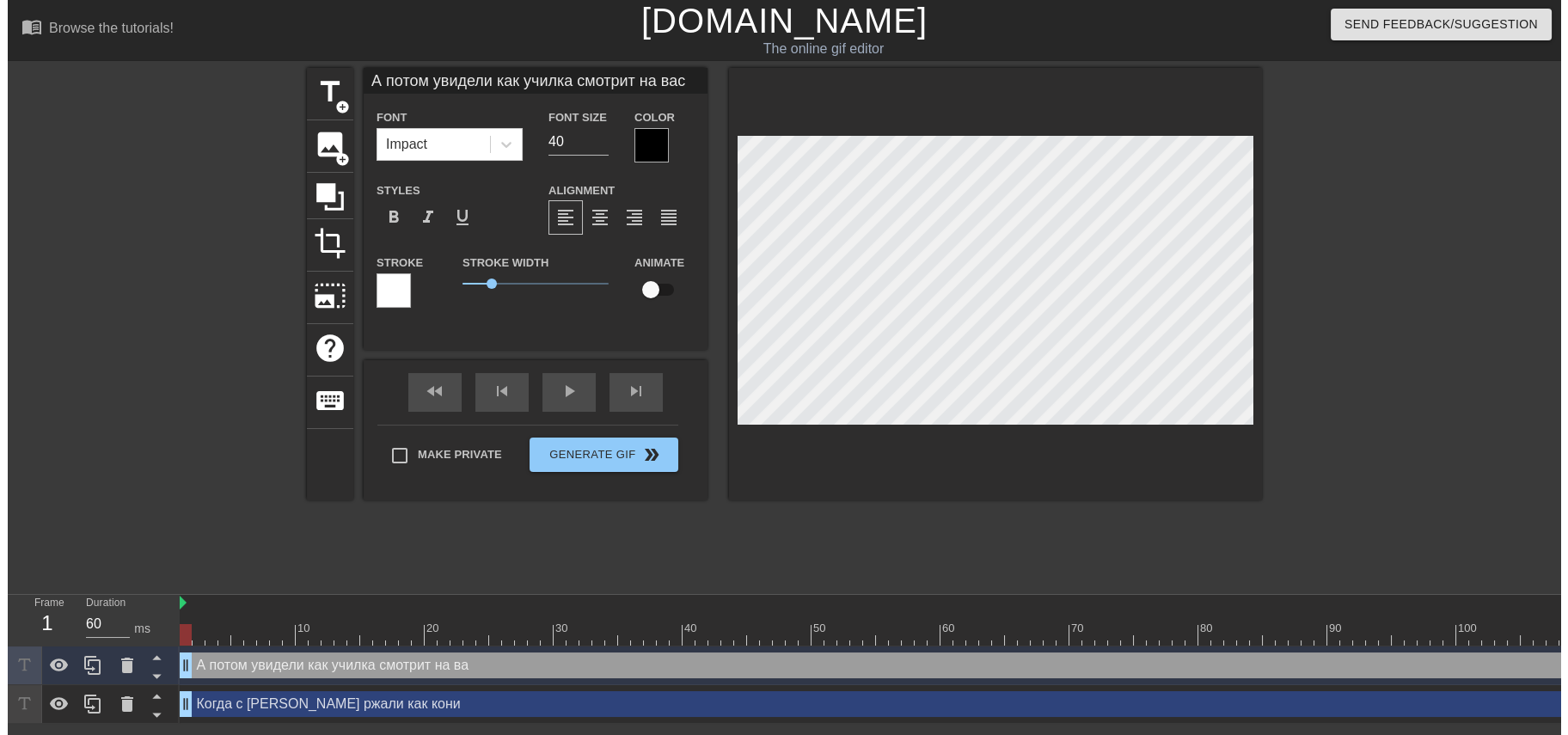
scroll to position [0, 16]
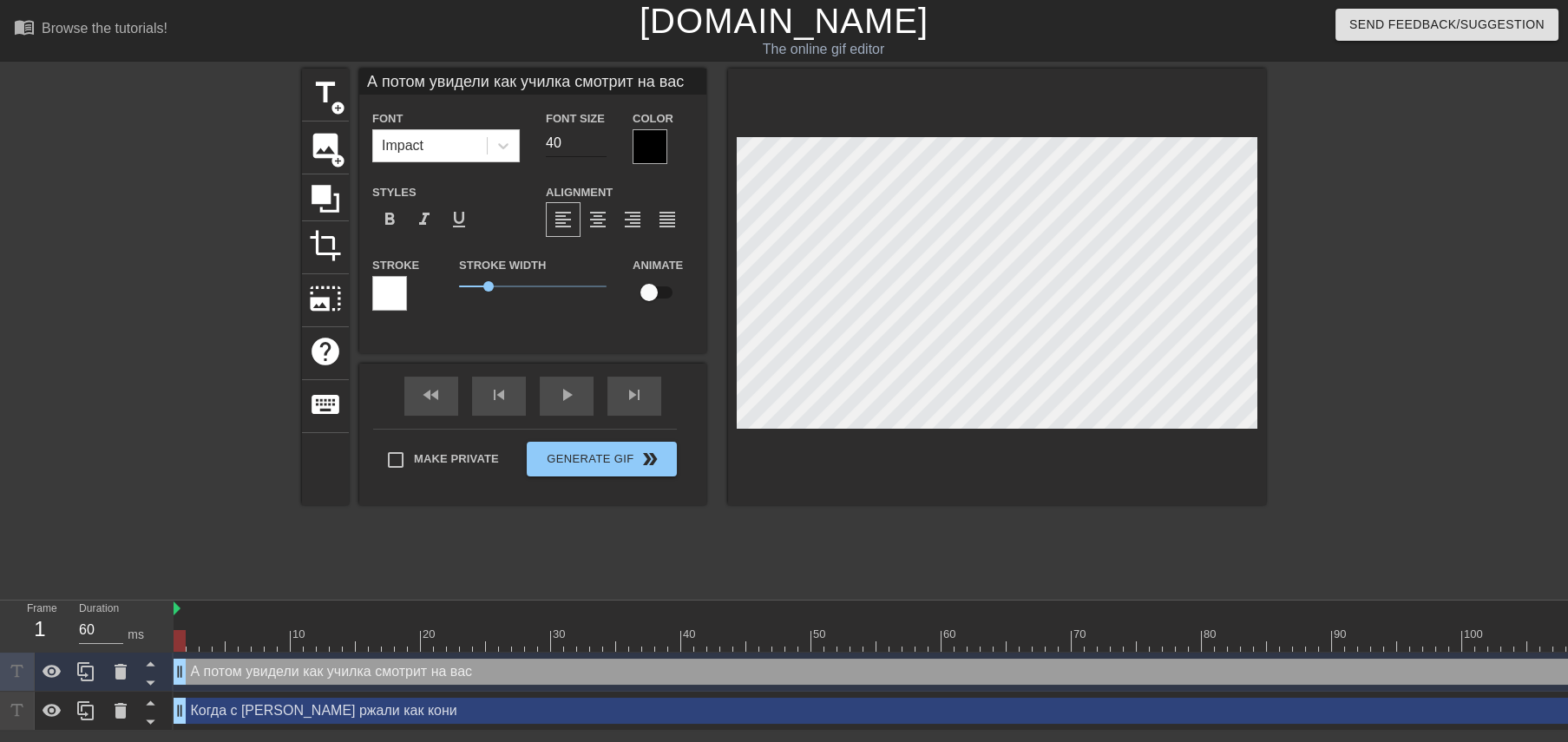
type textarea "А потом увидели как училка смотрит на вас"
click at [553, 141] on input "40" at bounding box center [576, 143] width 60 height 27
type input "30"
click at [656, 143] on div at bounding box center [650, 146] width 35 height 35
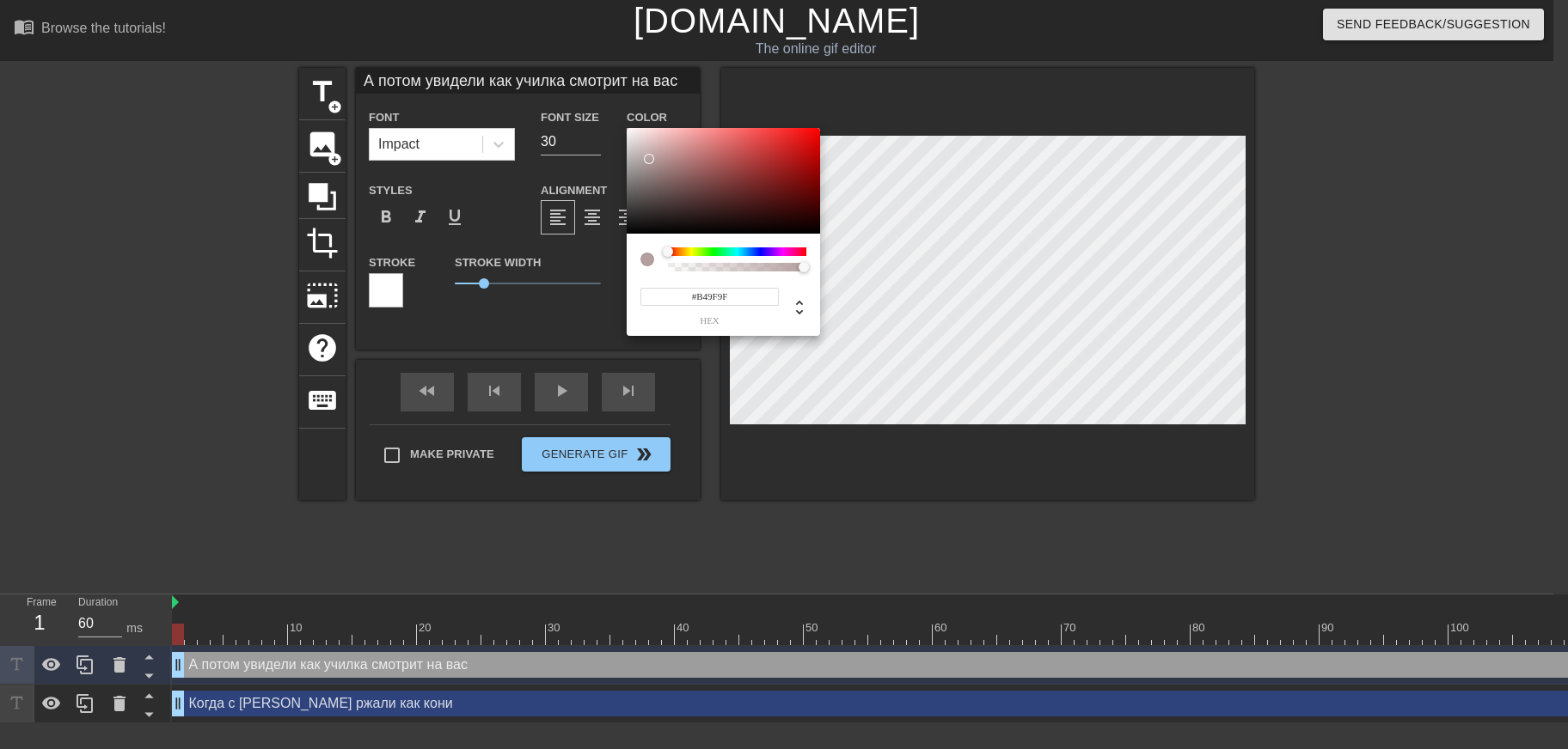
type input "#FFFFFF"
drag, startPoint x: 649, startPoint y: 159, endPoint x: 498, endPoint y: 49, distance: 186.8
click at [627, 128] on div at bounding box center [723, 181] width 194 height 107
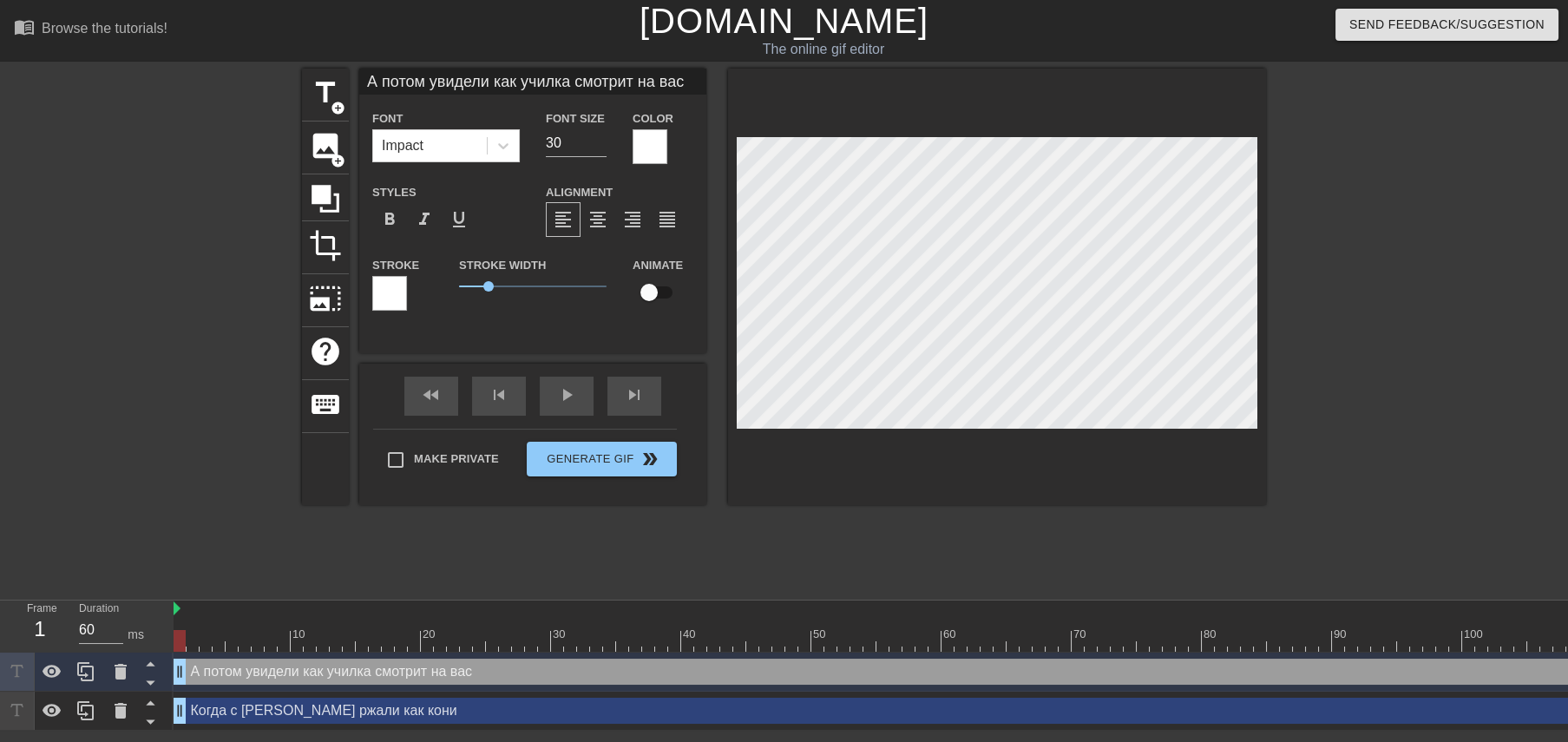
click at [397, 290] on div at bounding box center [389, 293] width 35 height 35
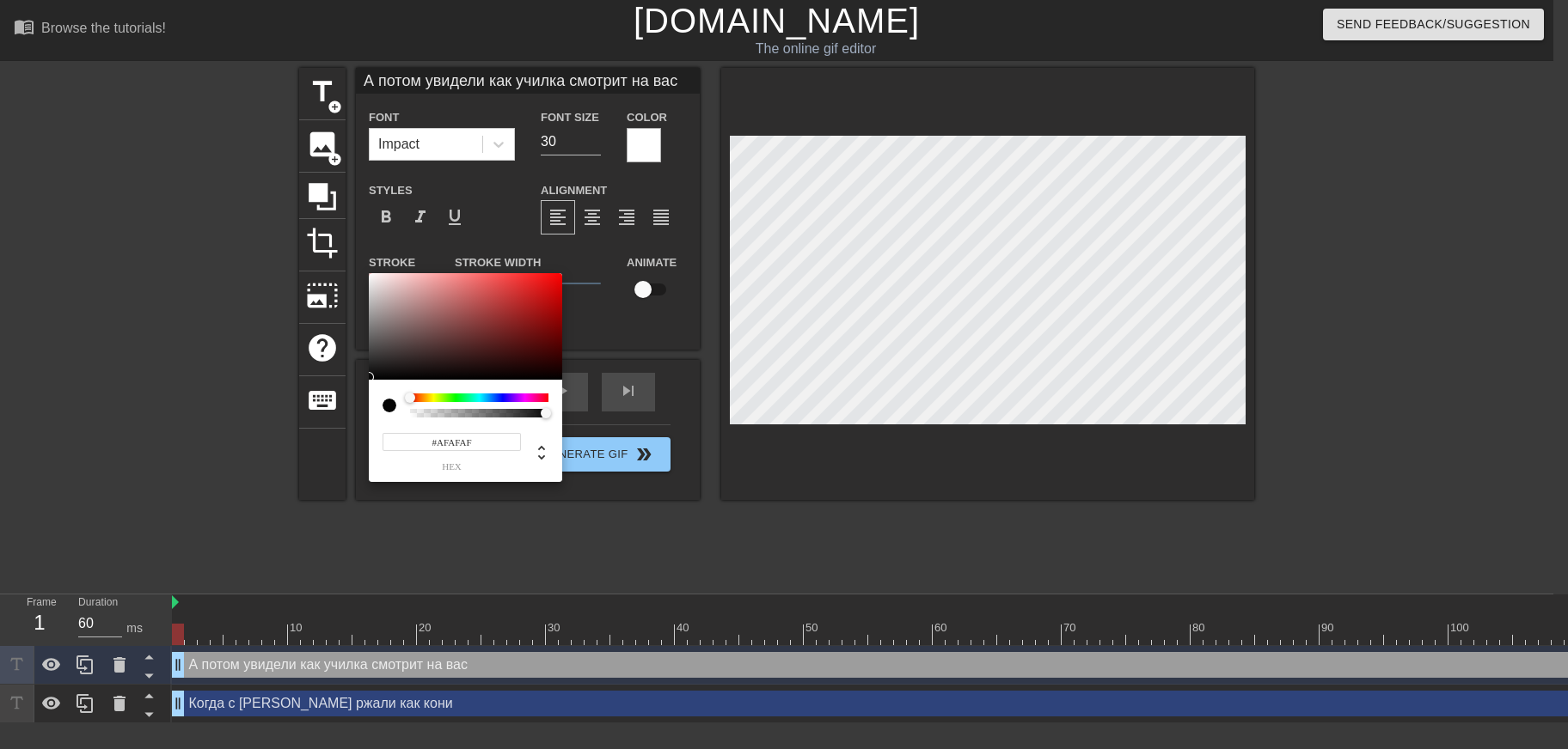
type input "#000000"
drag, startPoint x: 503, startPoint y: 304, endPoint x: 217, endPoint y: 406, distance: 303.6
click at [369, 380] on div at bounding box center [465, 326] width 194 height 107
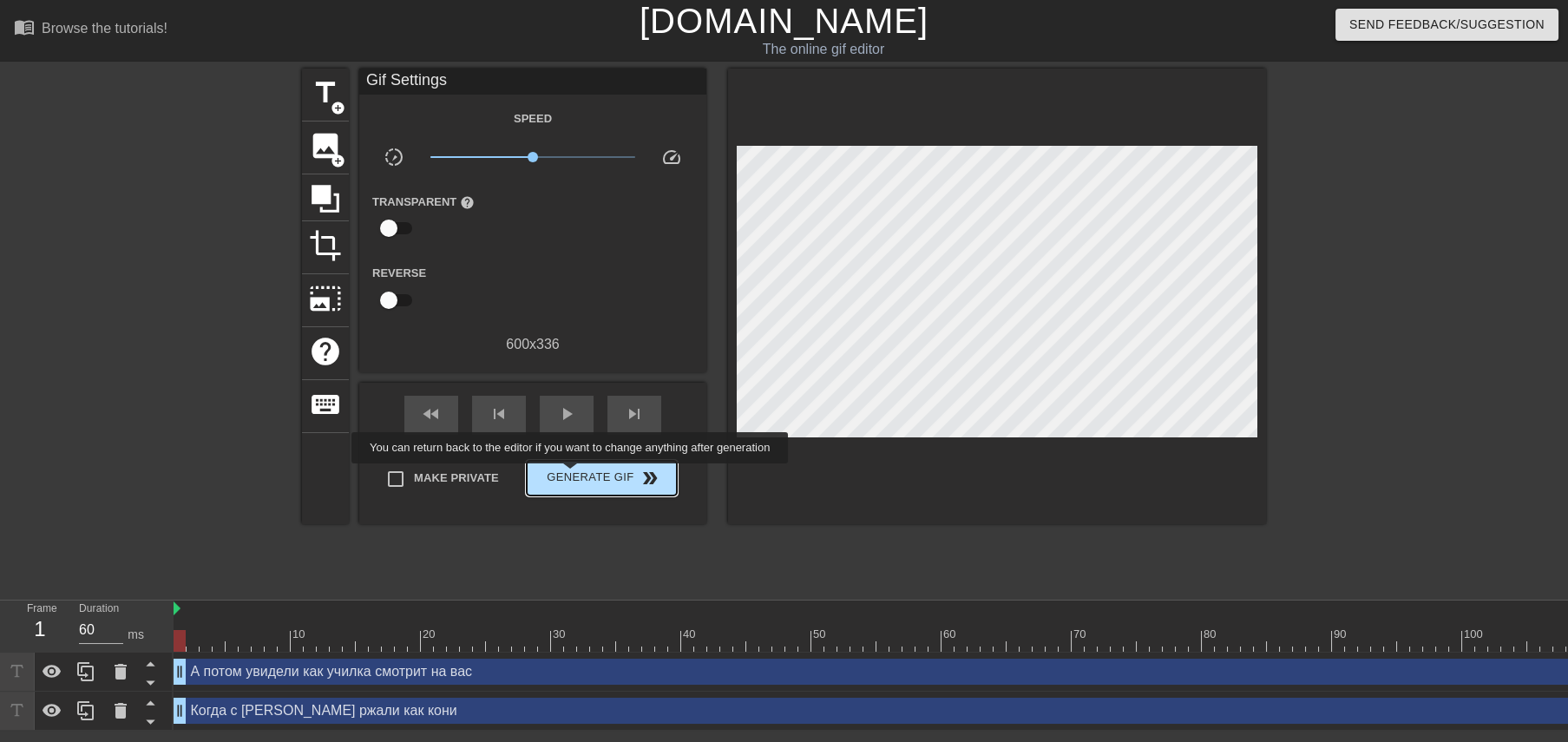
click at [578, 470] on span "Generate Gif double_arrow" at bounding box center [602, 478] width 136 height 21
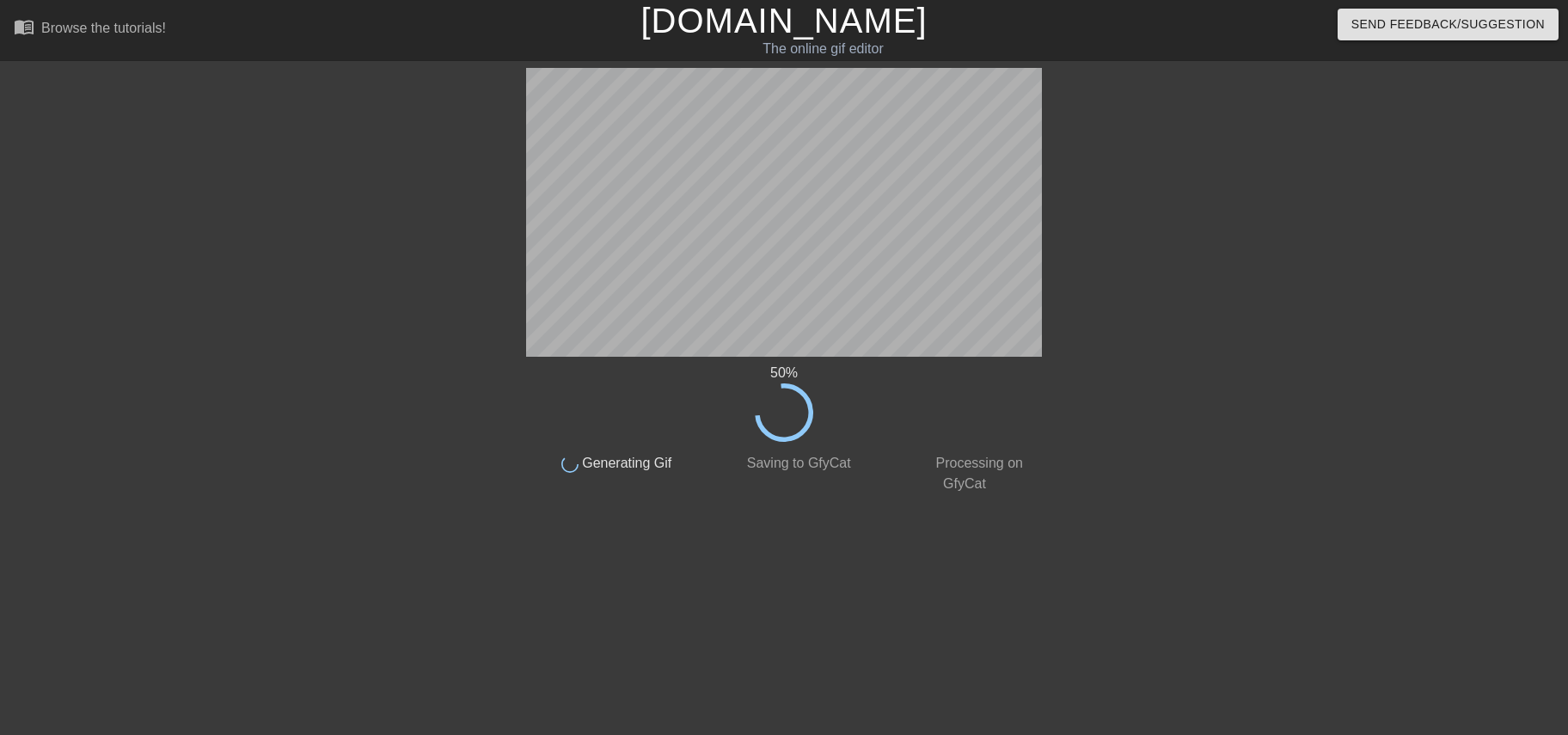
click at [1123, 151] on div at bounding box center [1192, 325] width 258 height 515
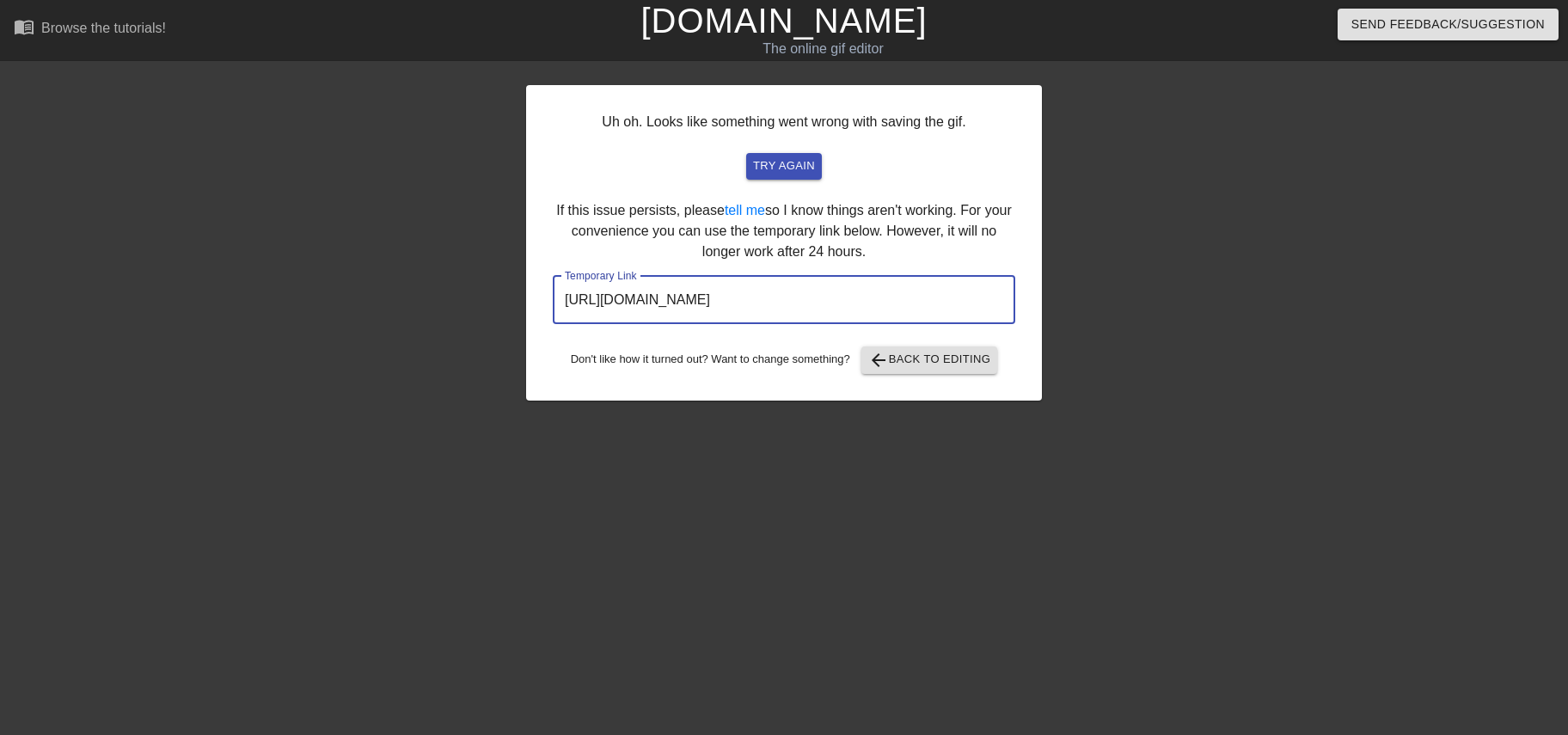
drag, startPoint x: 950, startPoint y: 295, endPoint x: 453, endPoint y: 269, distance: 497.7
click at [553, 276] on input "[URL][DOMAIN_NAME]" at bounding box center [784, 299] width 462 height 48
